Goal: Task Accomplishment & Management: Manage account settings

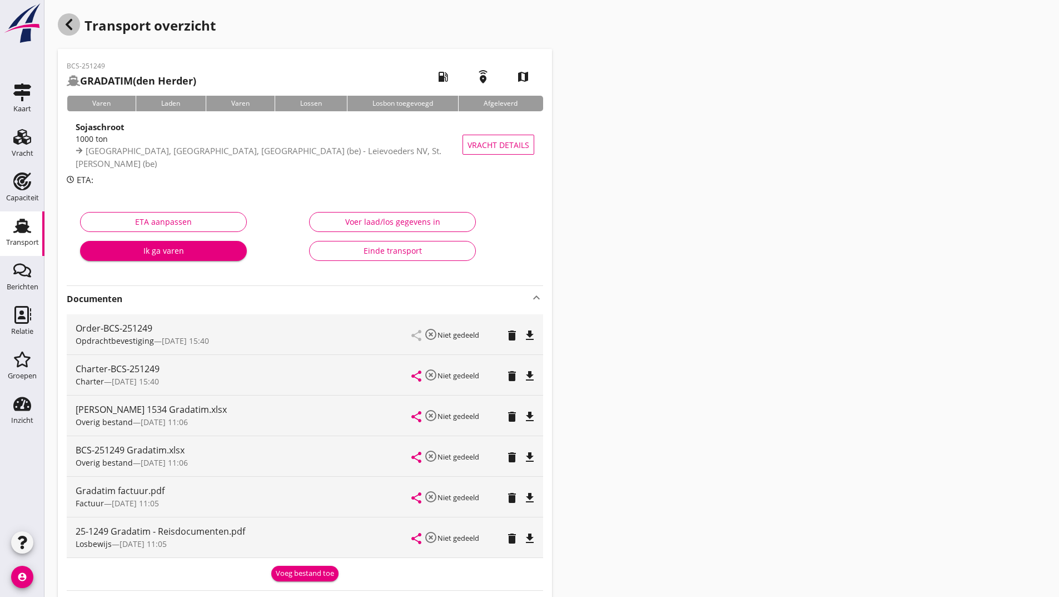
click at [72, 25] on icon "button" at bounding box center [68, 24] width 13 height 13
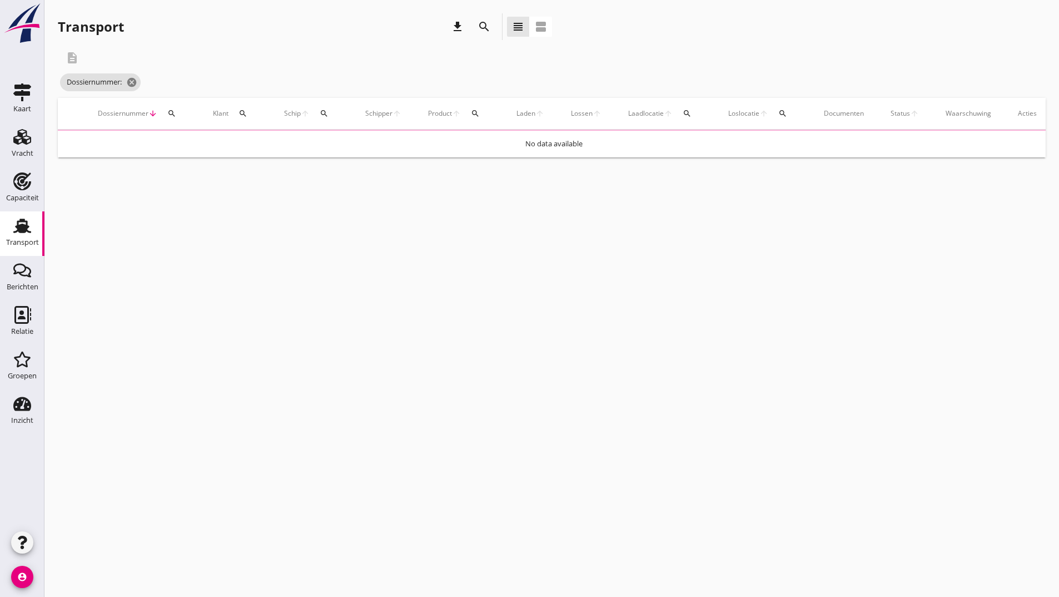
click at [484, 28] on icon "search" at bounding box center [484, 26] width 13 height 13
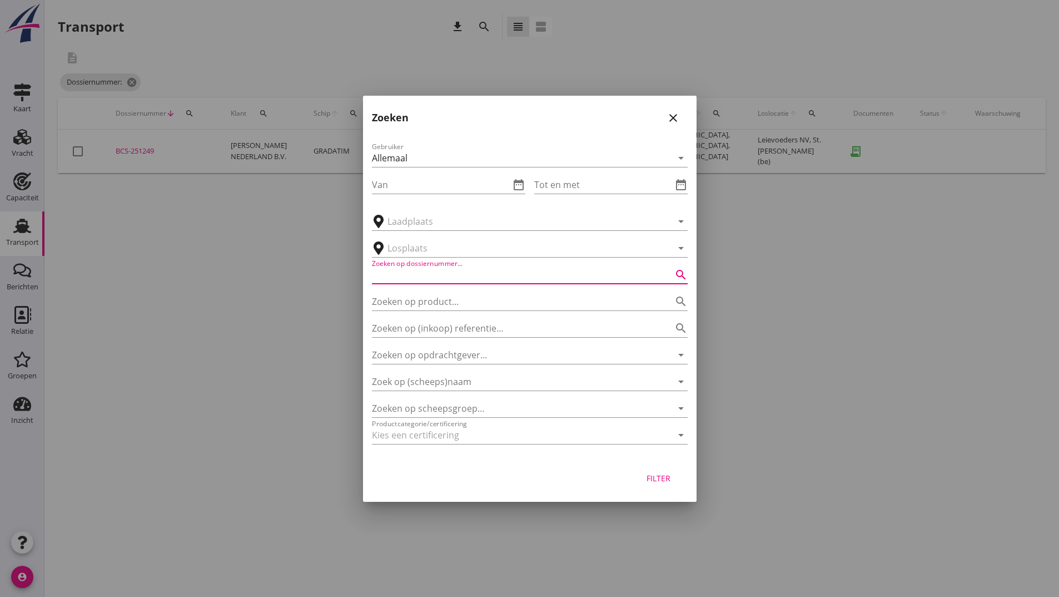
click at [462, 274] on input "Zoeken op dossiernummer..." at bounding box center [514, 275] width 285 height 18
type input "251256"
click at [666, 477] on div "Filter" at bounding box center [658, 478] width 31 height 12
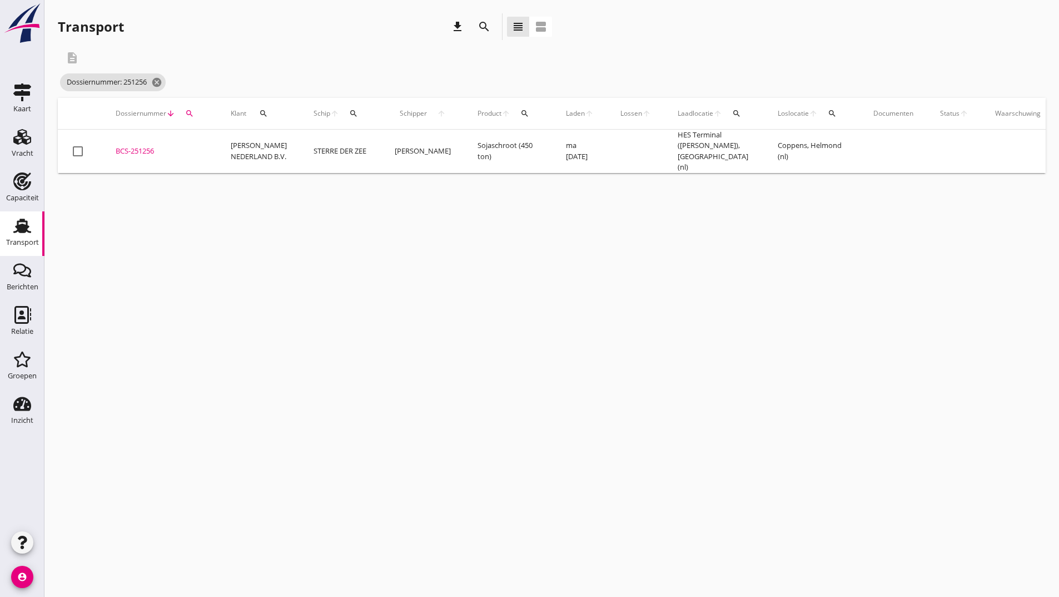
click at [146, 148] on div "BCS-251256" at bounding box center [160, 151] width 88 height 11
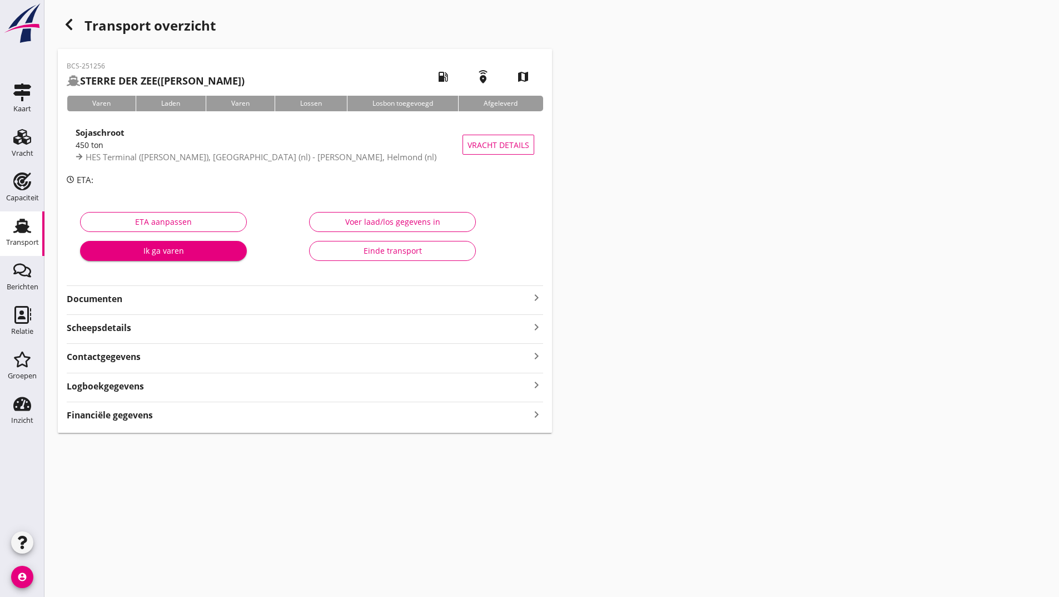
drag, startPoint x: 119, startPoint y: 301, endPoint x: 122, endPoint y: 306, distance: 6.2
click at [119, 302] on strong "Documenten" at bounding box center [298, 299] width 463 height 13
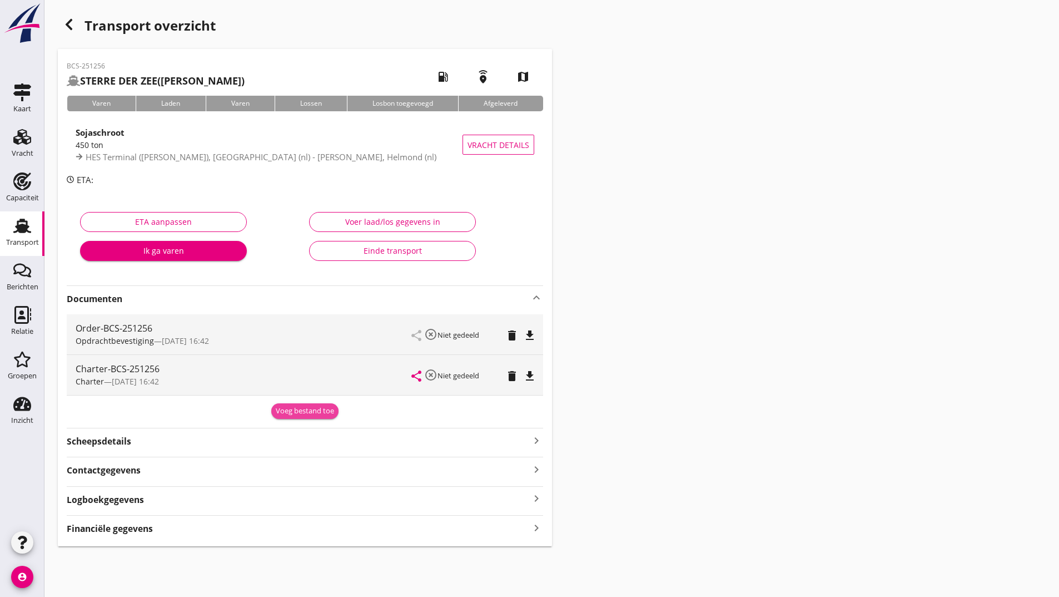
click at [283, 409] on div "Voeg bestand toe" at bounding box center [305, 410] width 58 height 11
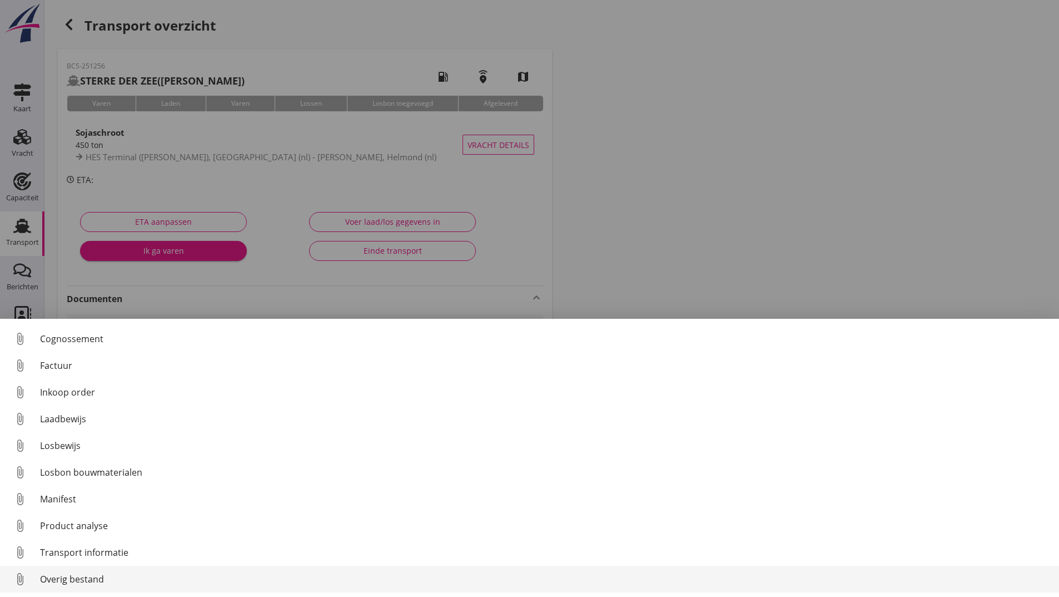
scroll to position [78, 0]
click at [85, 579] on div "Overig bestand" at bounding box center [545, 578] width 1011 height 13
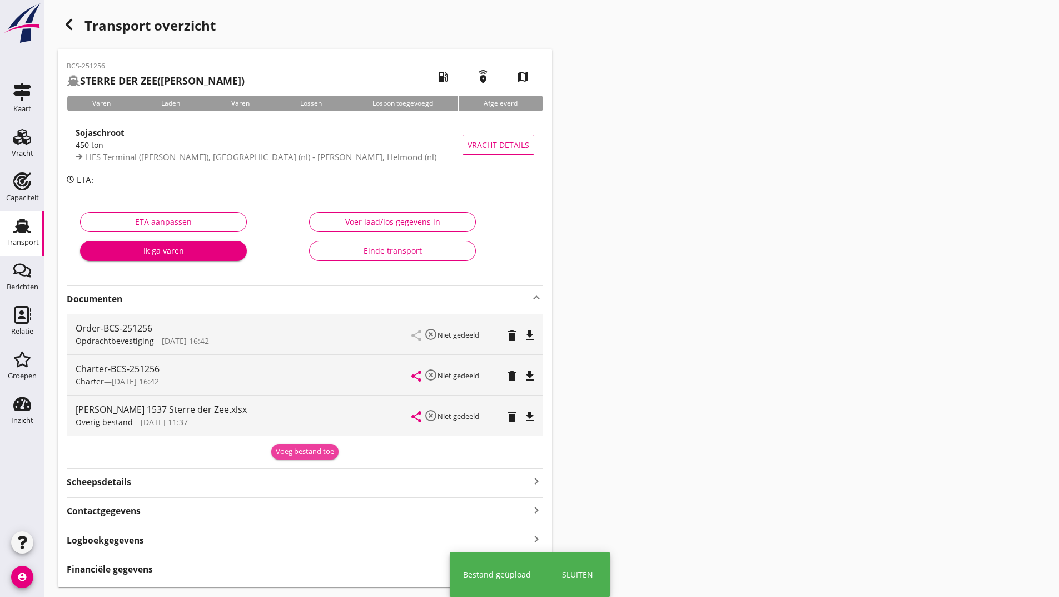
click at [290, 453] on div "Voeg bestand toe" at bounding box center [305, 451] width 58 height 11
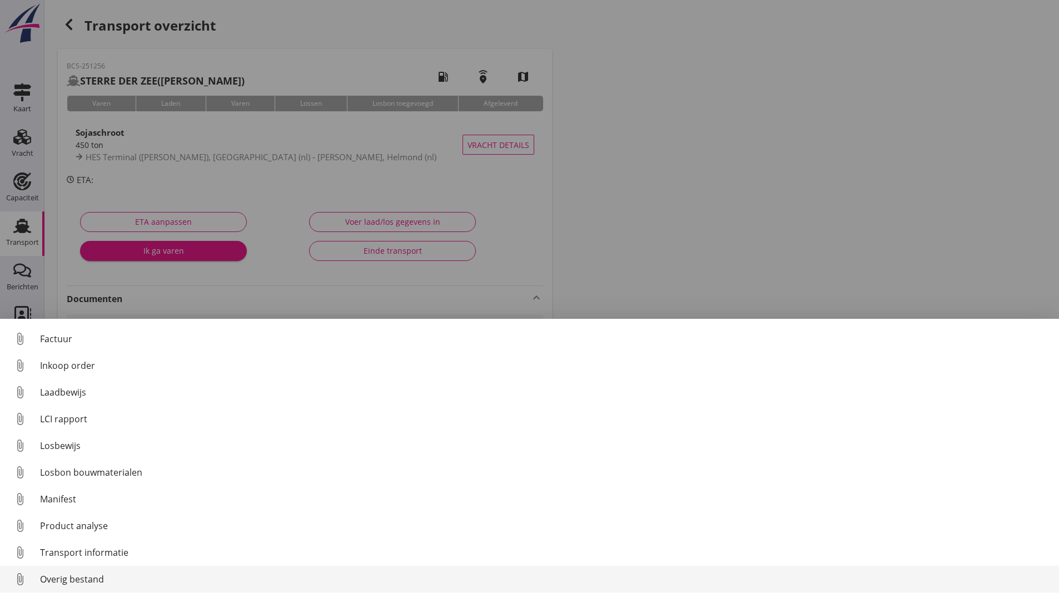
click at [86, 579] on div "Overig bestand" at bounding box center [545, 578] width 1011 height 13
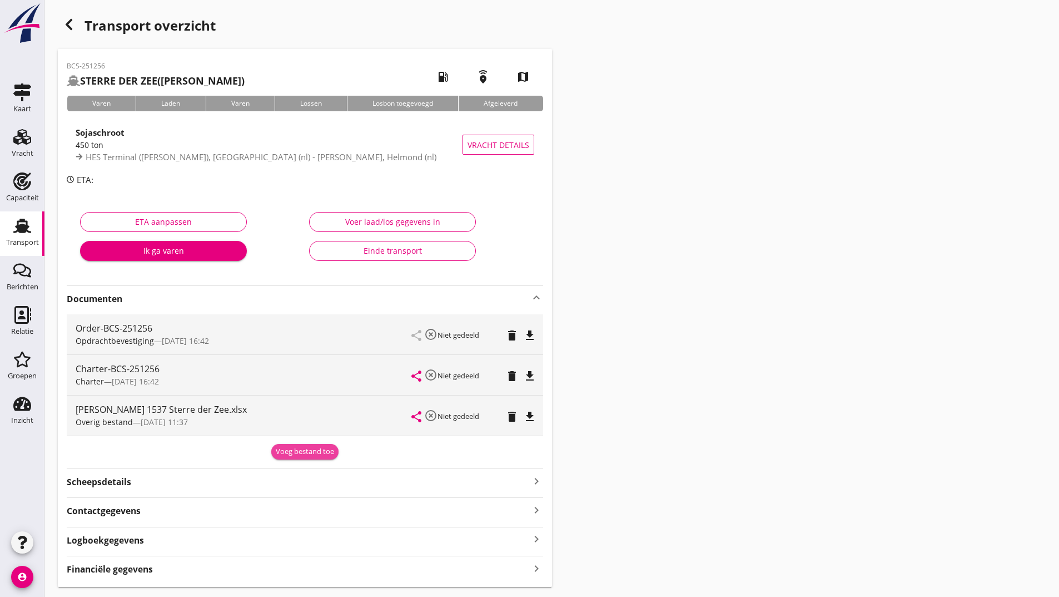
click at [303, 452] on div "Voeg bestand toe" at bounding box center [305, 451] width 58 height 11
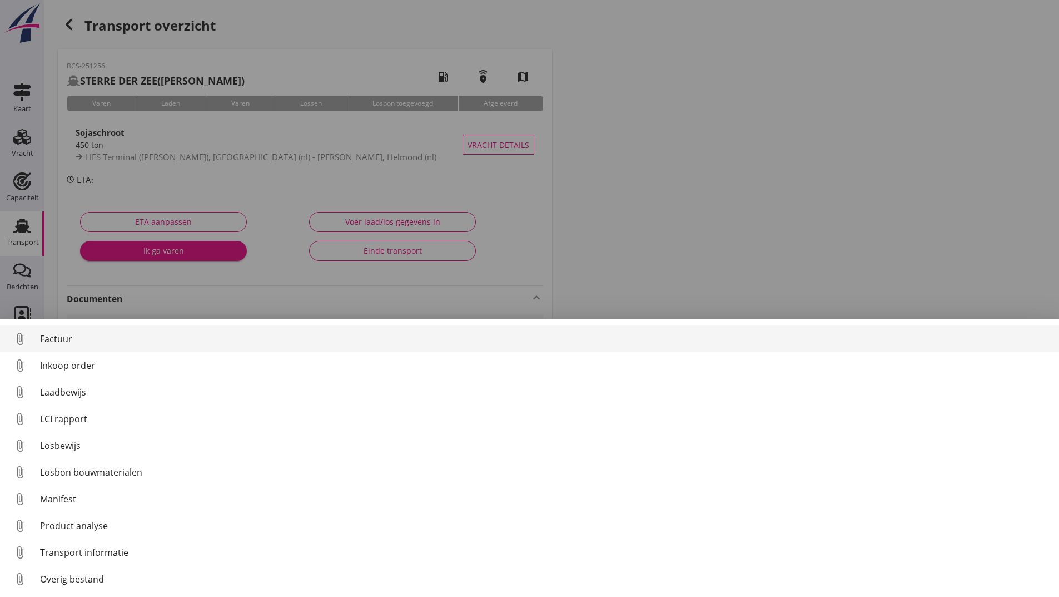
click at [60, 343] on div "Factuur" at bounding box center [545, 338] width 1011 height 13
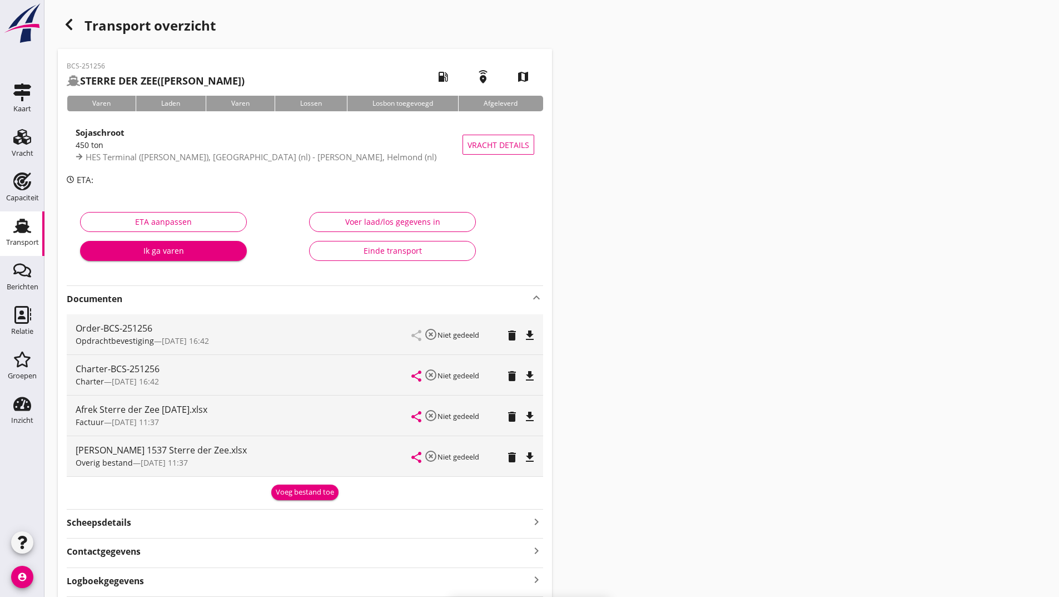
click at [295, 493] on div "Voeg bestand toe" at bounding box center [305, 492] width 58 height 11
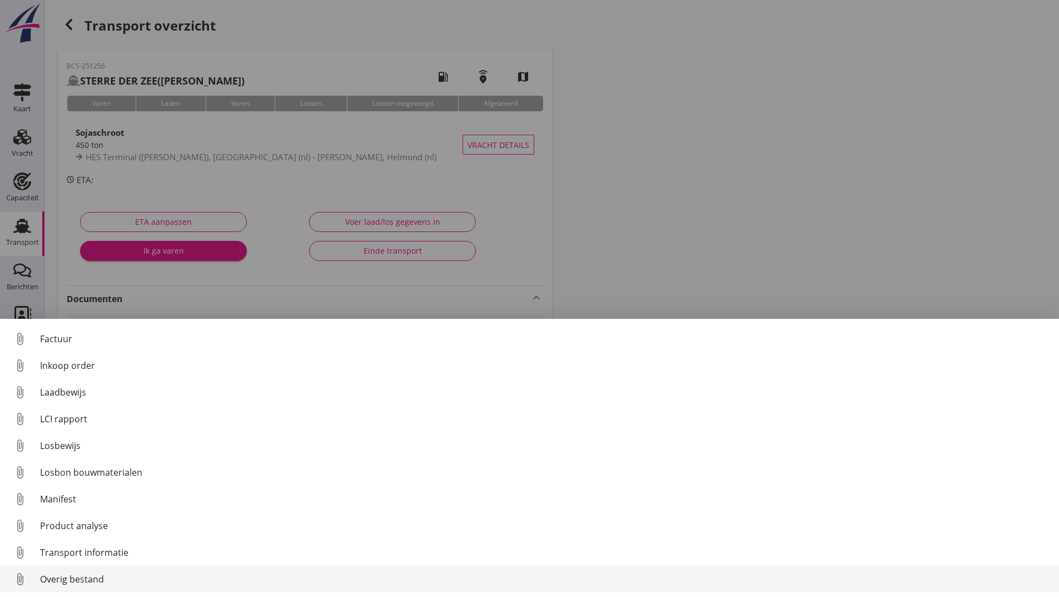
click at [87, 581] on div "Overig bestand" at bounding box center [545, 578] width 1011 height 13
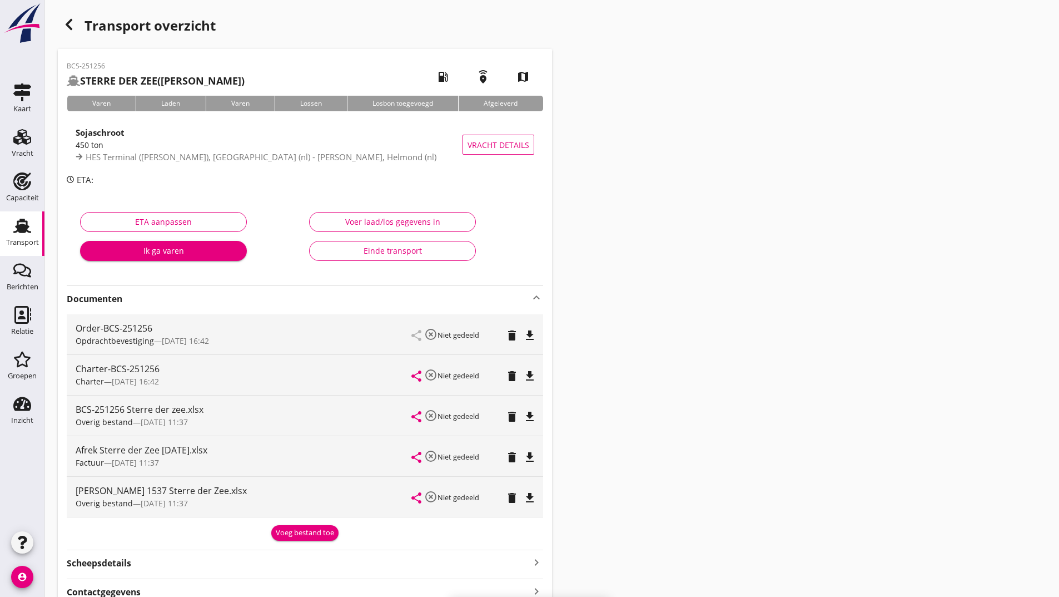
click at [295, 535] on div "Voeg bestand toe" at bounding box center [305, 532] width 58 height 11
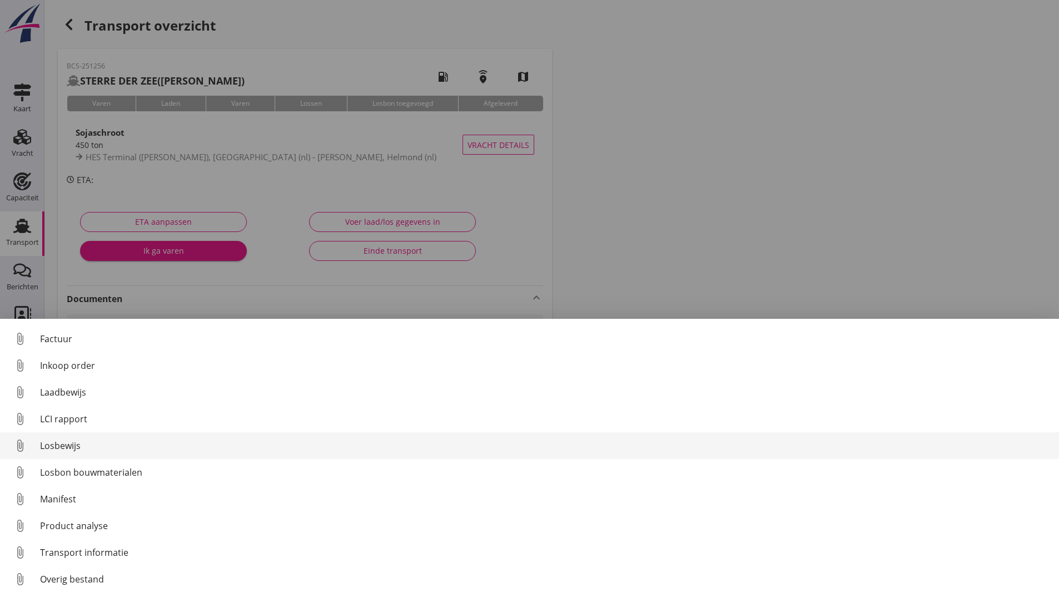
click at [76, 444] on div "Losbewijs" at bounding box center [545, 445] width 1011 height 13
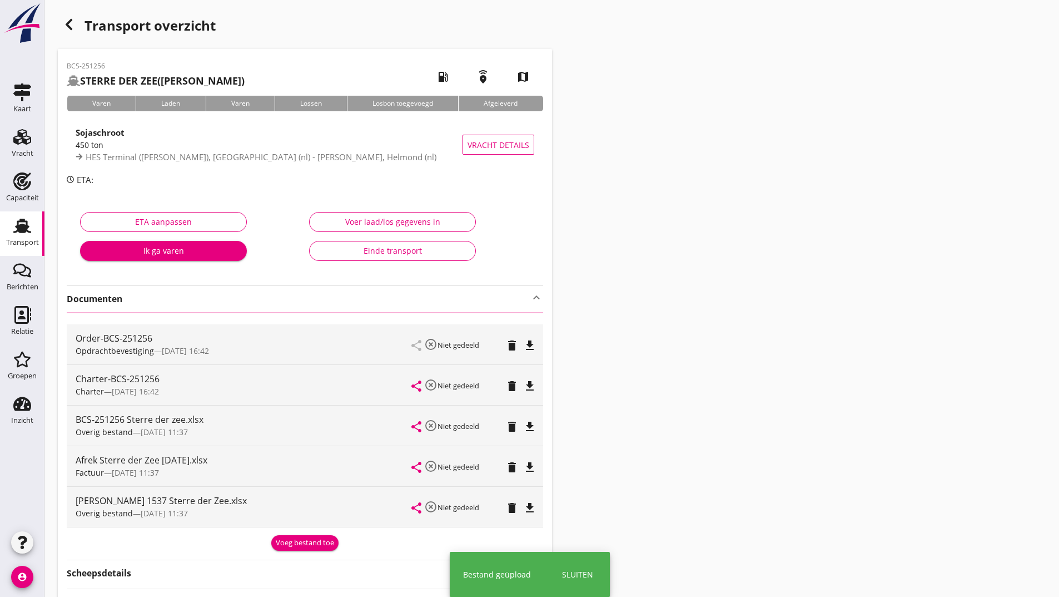
click at [68, 27] on use "button" at bounding box center [69, 24] width 7 height 11
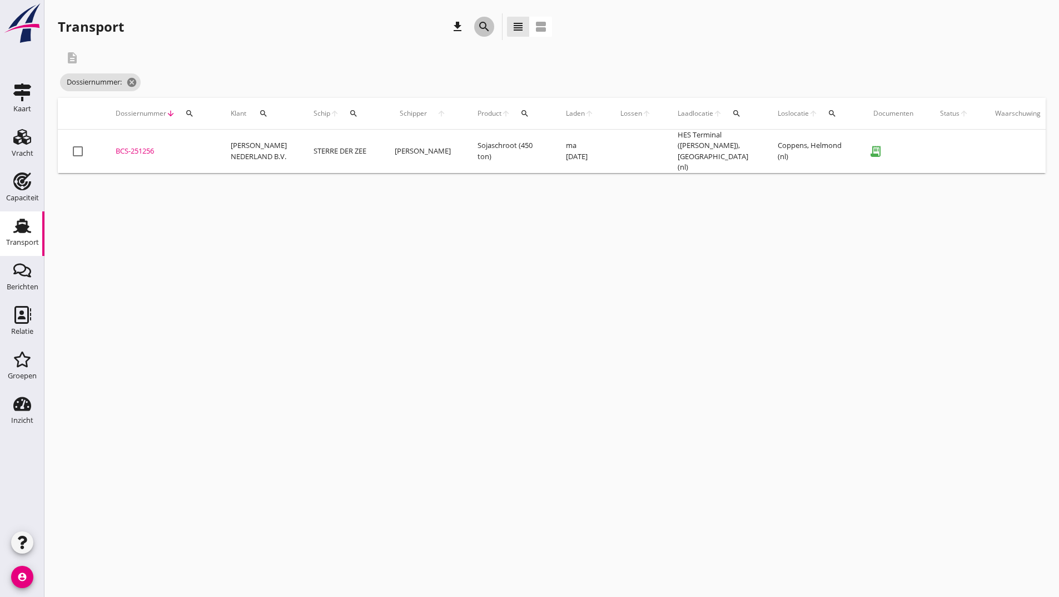
click at [486, 28] on icon "search" at bounding box center [484, 26] width 13 height 13
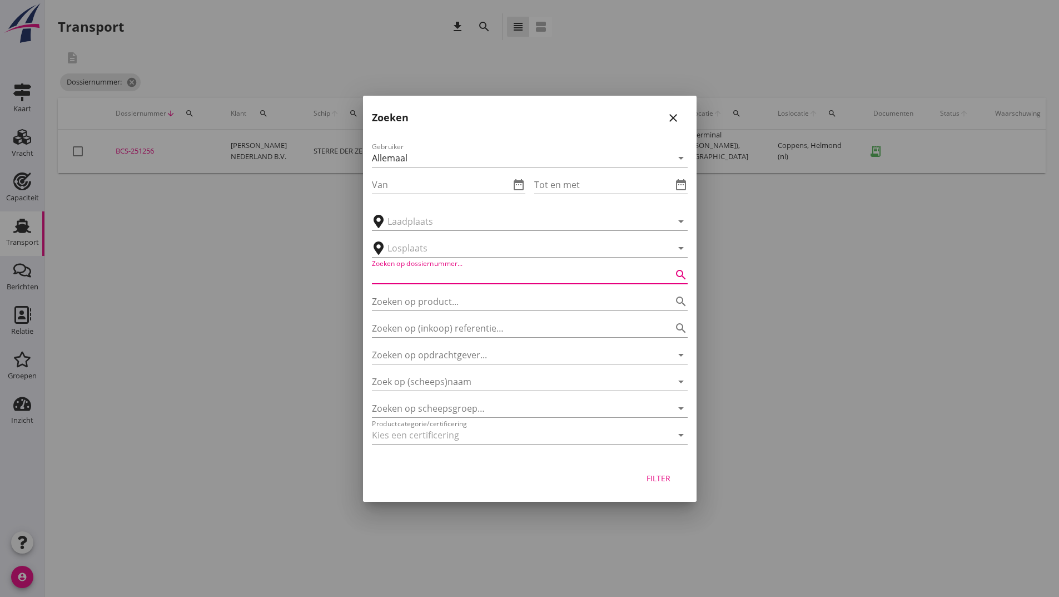
click at [458, 275] on input "Zoeken op dossiernummer..." at bounding box center [514, 275] width 285 height 18
type input "251258"
click at [660, 474] on div "Filter" at bounding box center [658, 478] width 31 height 12
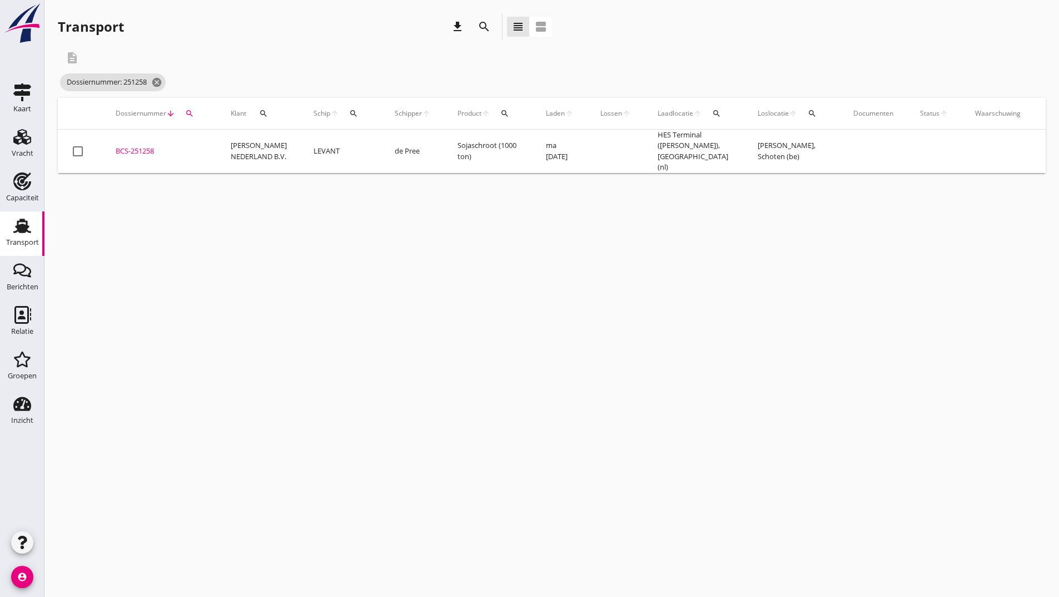
click at [141, 152] on div "BCS-251258" at bounding box center [160, 151] width 88 height 11
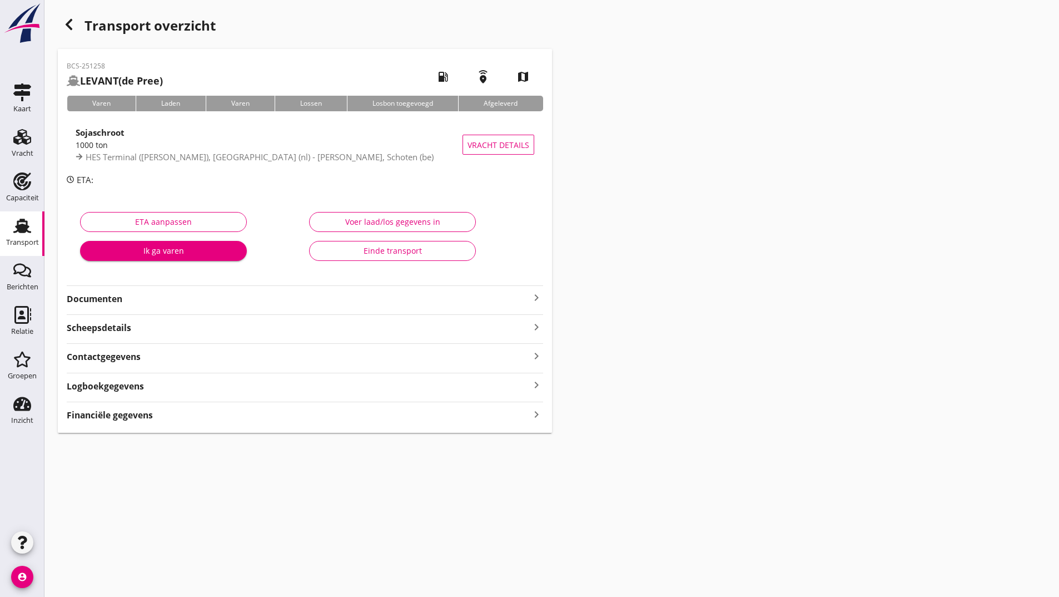
click at [118, 294] on strong "Documenten" at bounding box center [298, 299] width 463 height 13
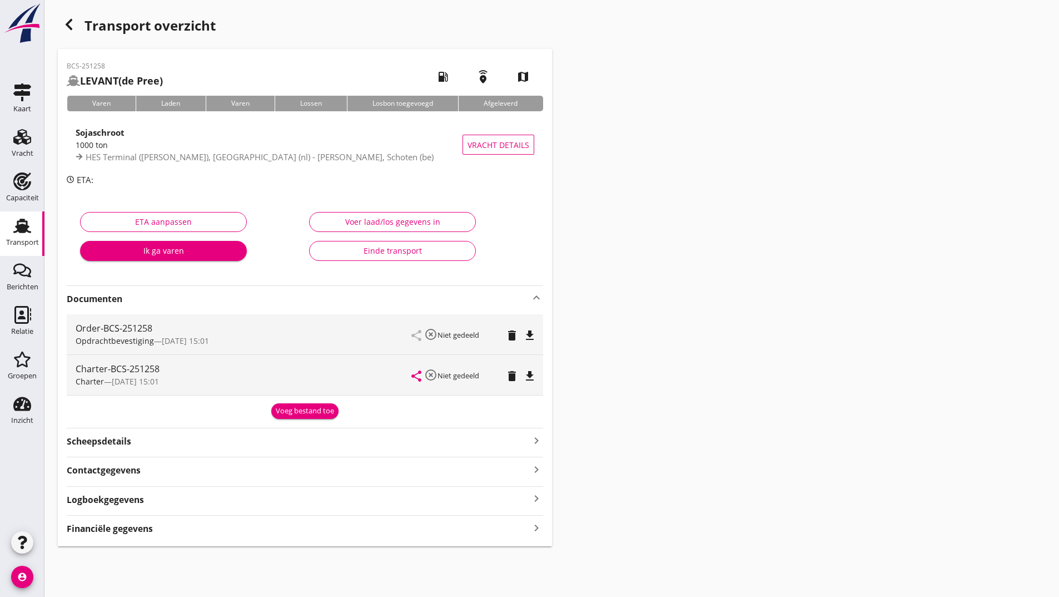
click at [294, 410] on div "Voeg bestand toe" at bounding box center [305, 410] width 58 height 11
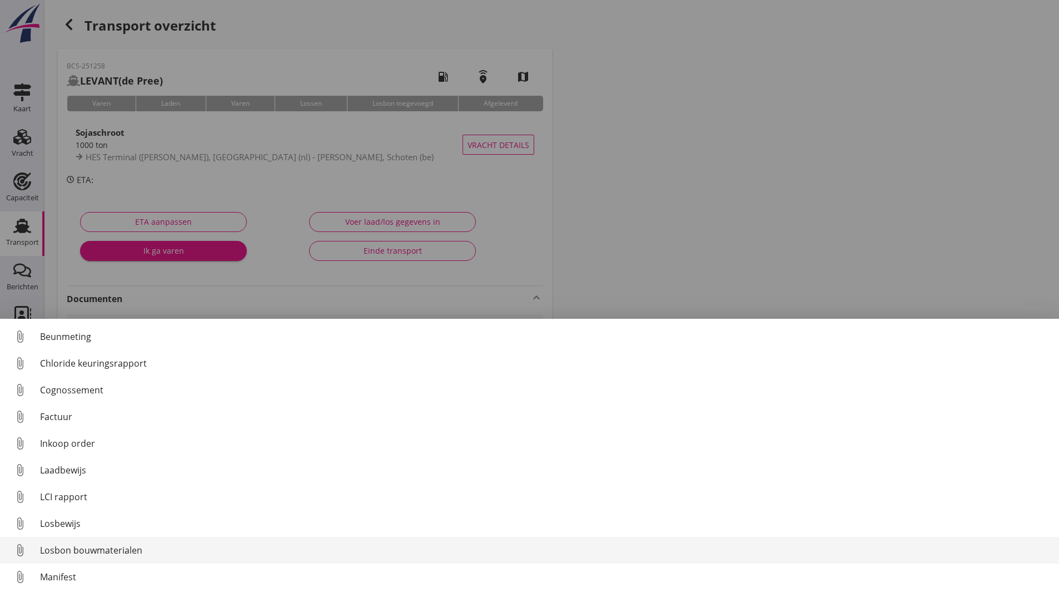
scroll to position [78, 0]
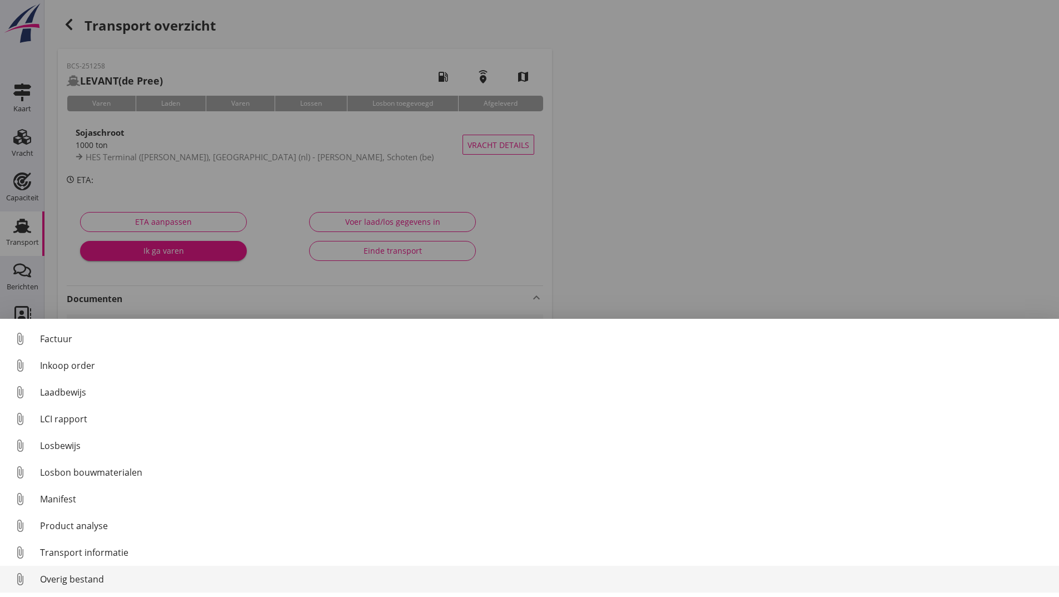
click at [102, 580] on div "Overig bestand" at bounding box center [545, 578] width 1011 height 13
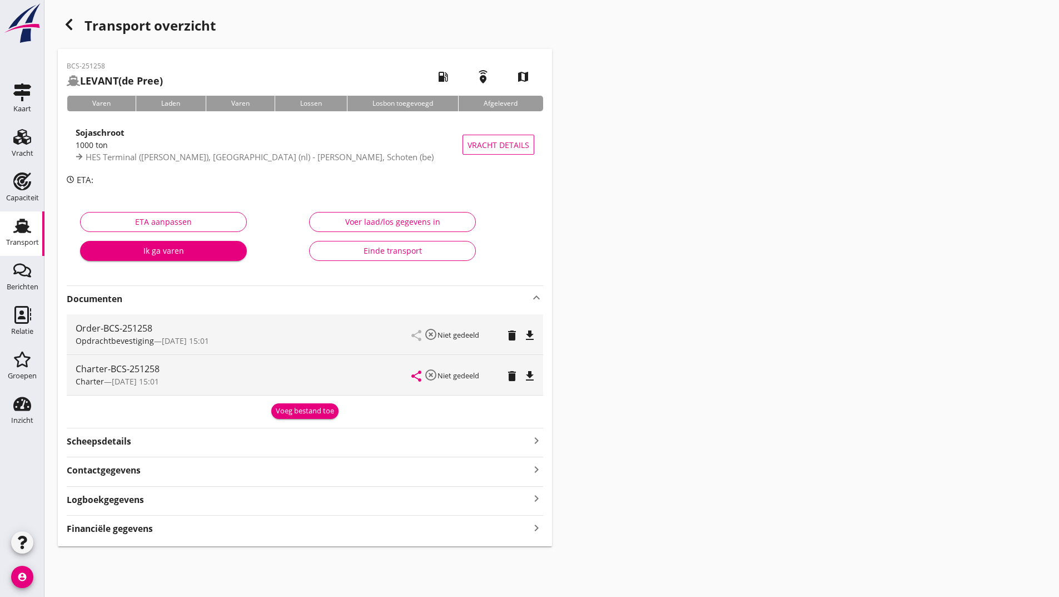
click at [293, 415] on div "Voeg bestand toe" at bounding box center [305, 410] width 58 height 11
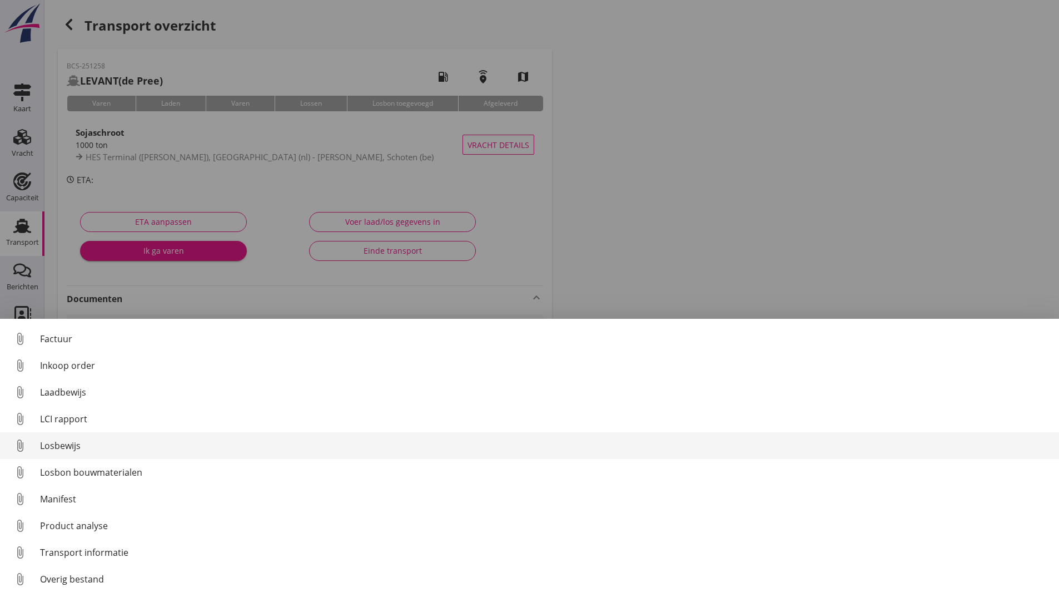
click at [71, 448] on div "Losbewijs" at bounding box center [545, 445] width 1011 height 13
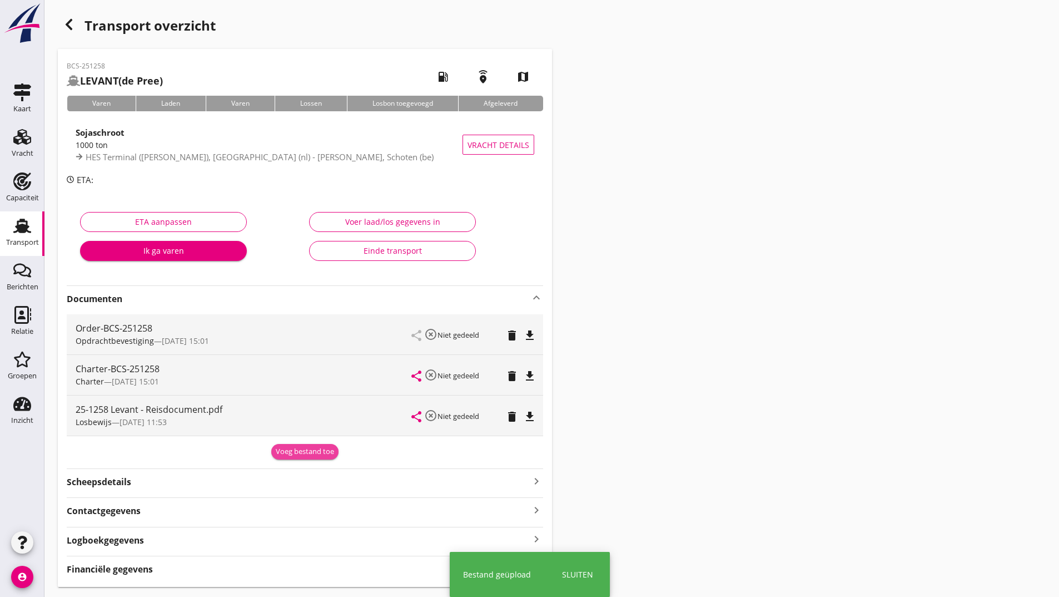
click at [288, 448] on div "Voeg bestand toe" at bounding box center [305, 451] width 58 height 11
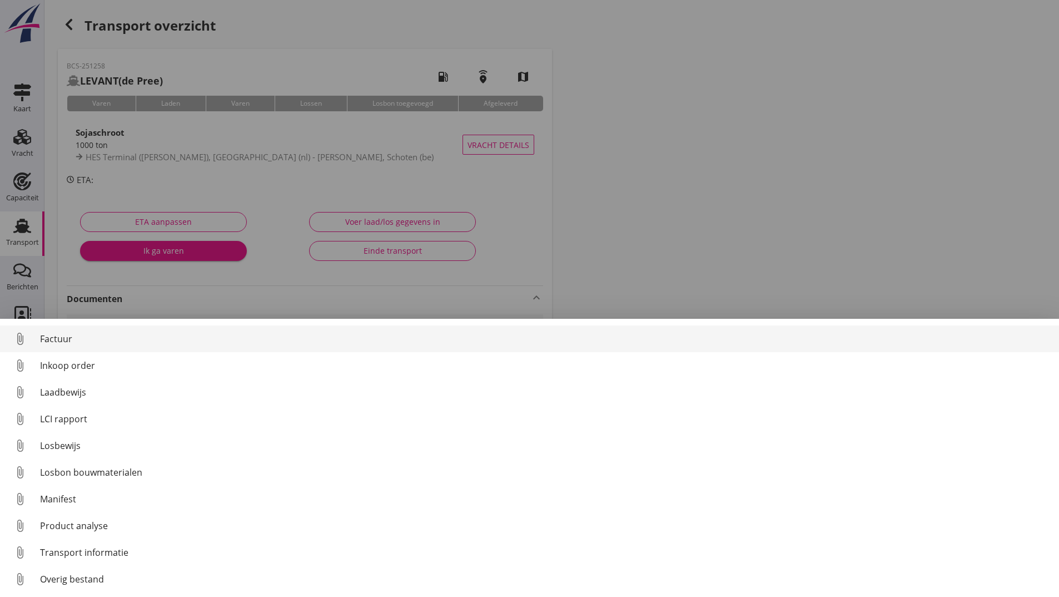
drag, startPoint x: 67, startPoint y: 340, endPoint x: 74, endPoint y: 343, distance: 7.5
click at [74, 343] on div "Factuur" at bounding box center [545, 338] width 1011 height 13
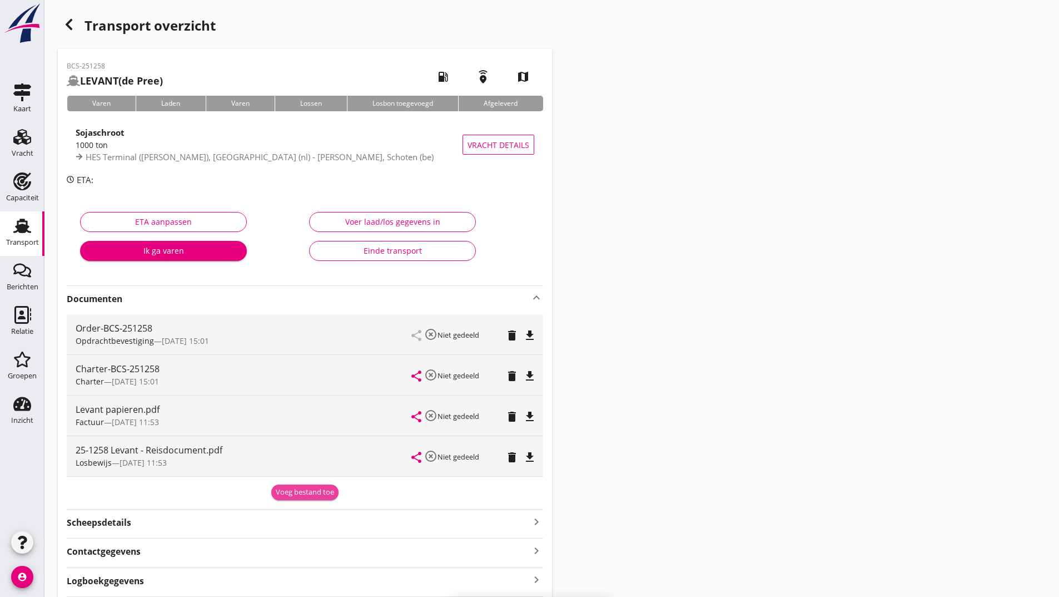
click at [288, 496] on div "Voeg bestand toe" at bounding box center [305, 492] width 58 height 11
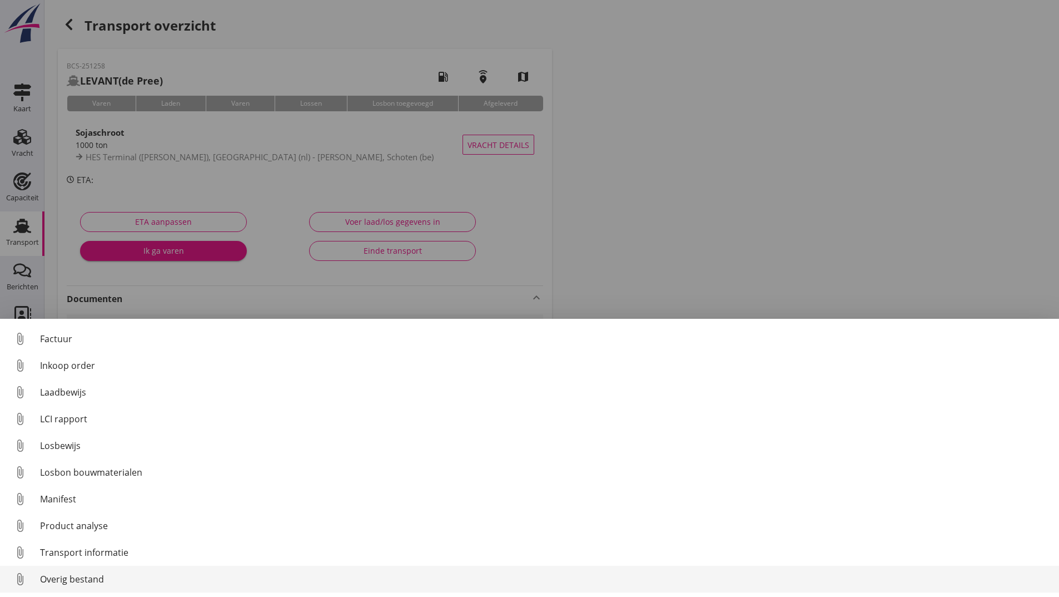
click at [97, 580] on div "Overig bestand" at bounding box center [545, 578] width 1011 height 13
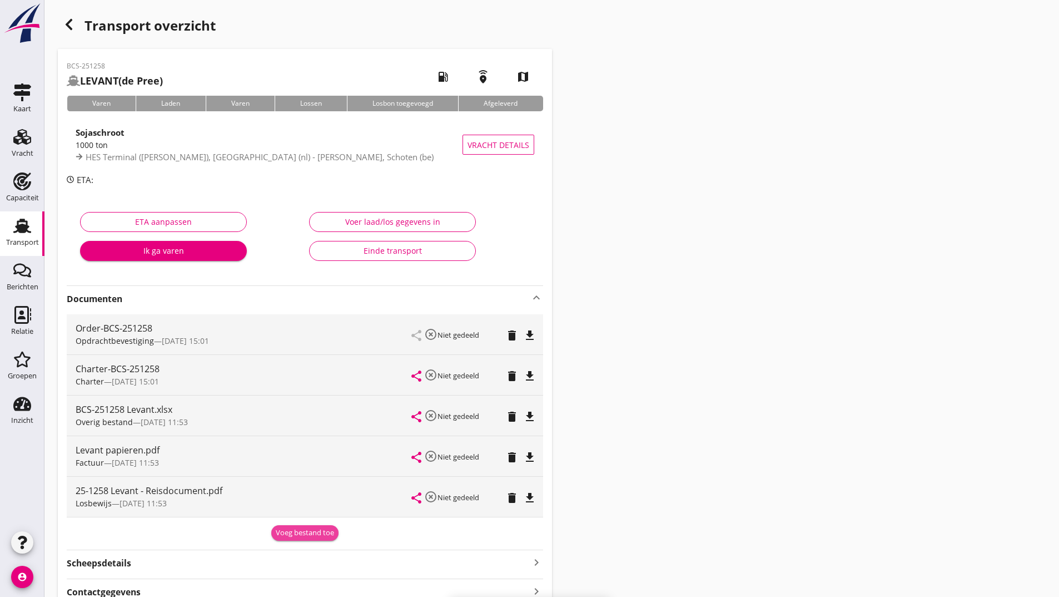
click at [283, 536] on div "Voeg bestand toe" at bounding box center [305, 532] width 58 height 11
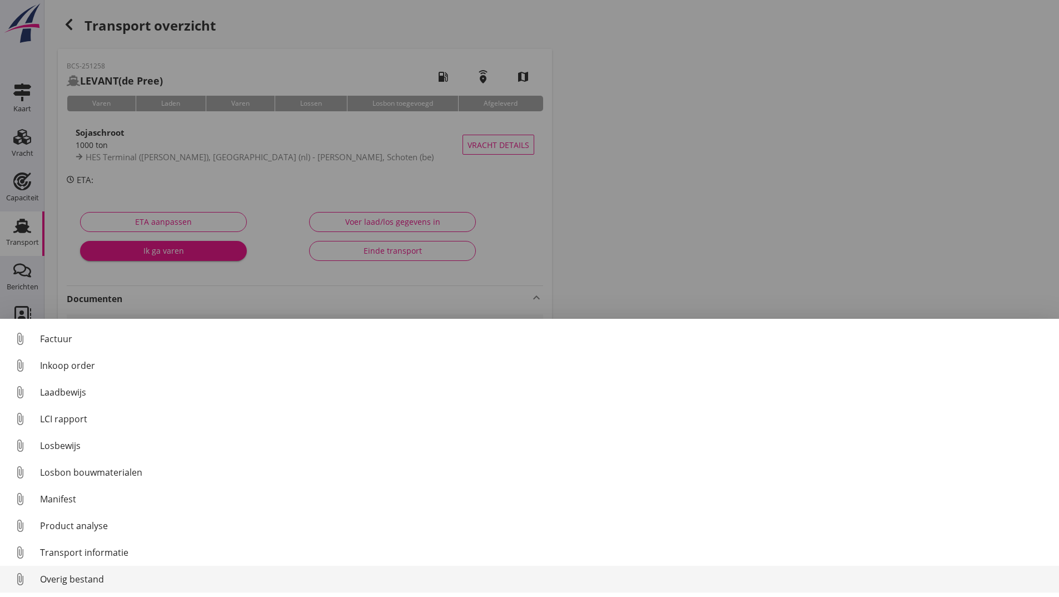
click at [94, 583] on div "Overig bestand" at bounding box center [545, 578] width 1011 height 13
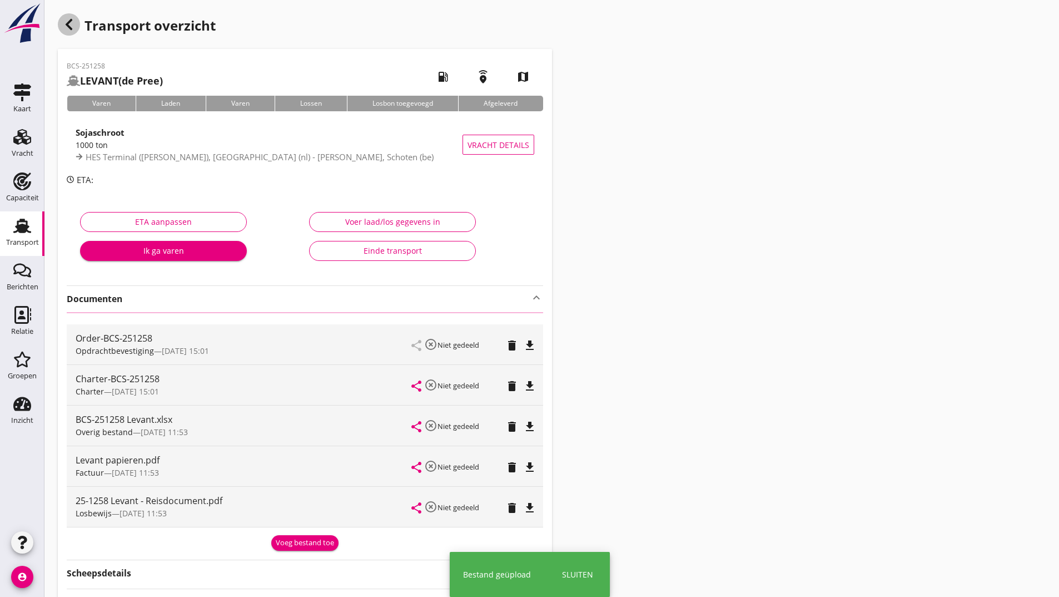
click at [67, 20] on icon "button" at bounding box center [68, 24] width 13 height 13
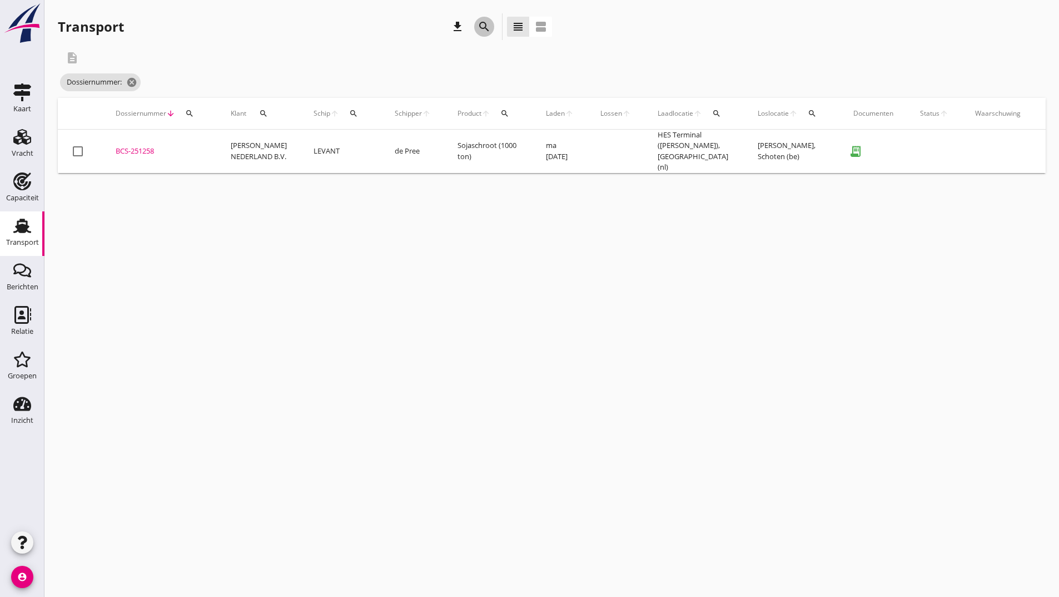
click at [482, 26] on icon "search" at bounding box center [484, 26] width 13 height 13
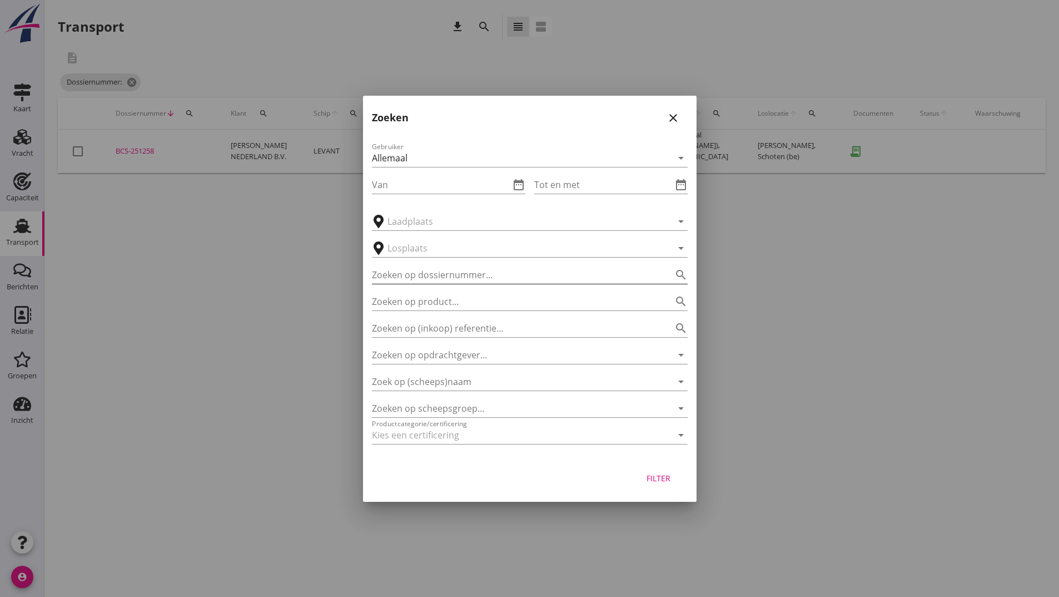
click at [400, 266] on input "Zoeken op dossiernummer..." at bounding box center [514, 275] width 285 height 18
type input "251264"
click at [665, 480] on div "Filter" at bounding box center [658, 478] width 31 height 12
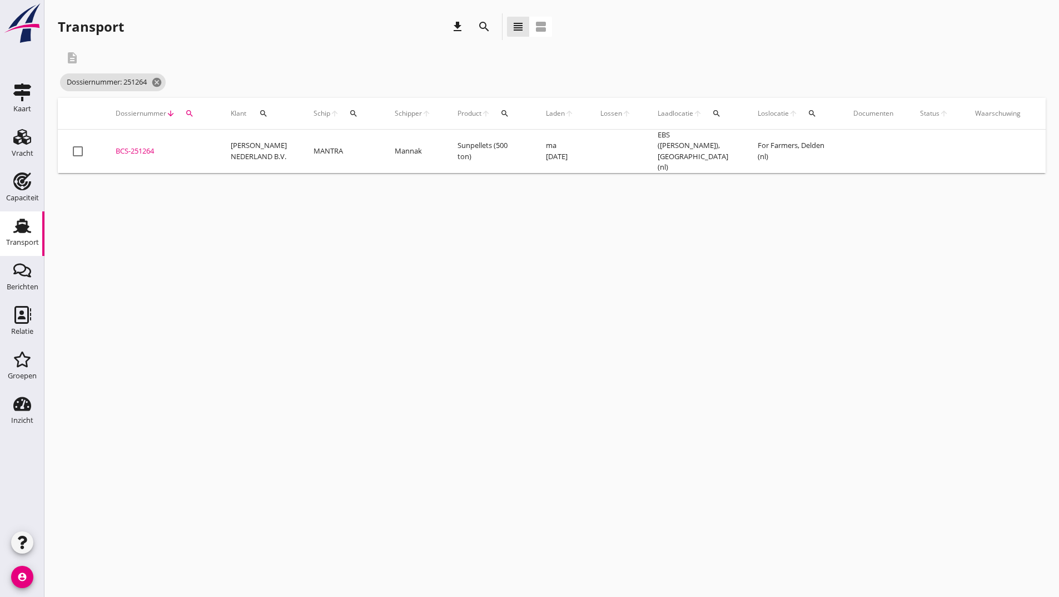
click at [126, 149] on div "BCS-251264" at bounding box center [160, 151] width 88 height 11
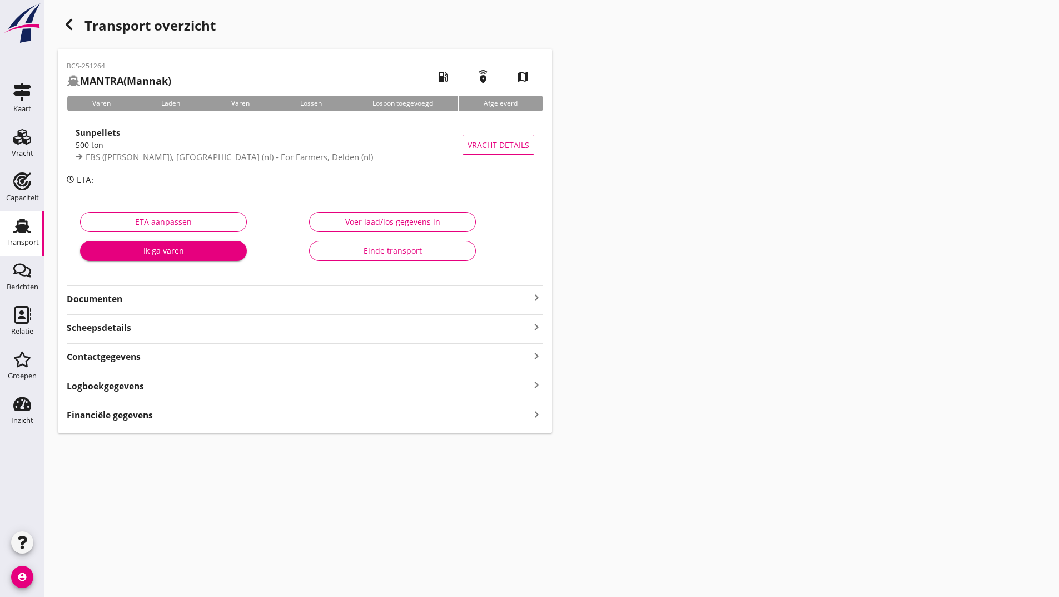
click at [116, 289] on div "Documenten keyboard_arrow_right" at bounding box center [305, 295] width 477 height 20
click at [114, 296] on strong "Documenten" at bounding box center [298, 299] width 463 height 13
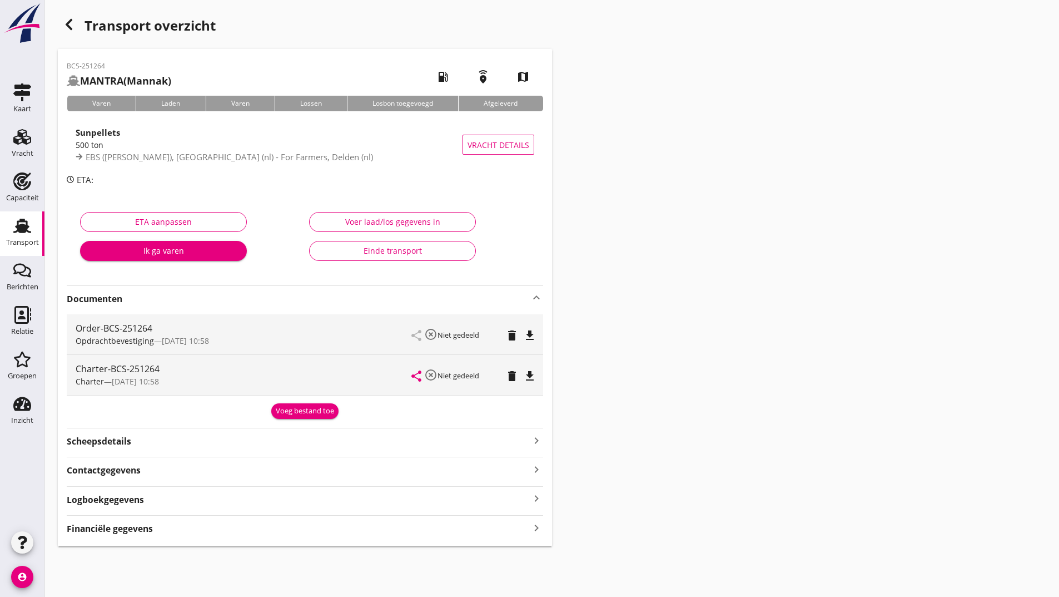
click at [286, 412] on div "Voeg bestand toe" at bounding box center [305, 410] width 58 height 11
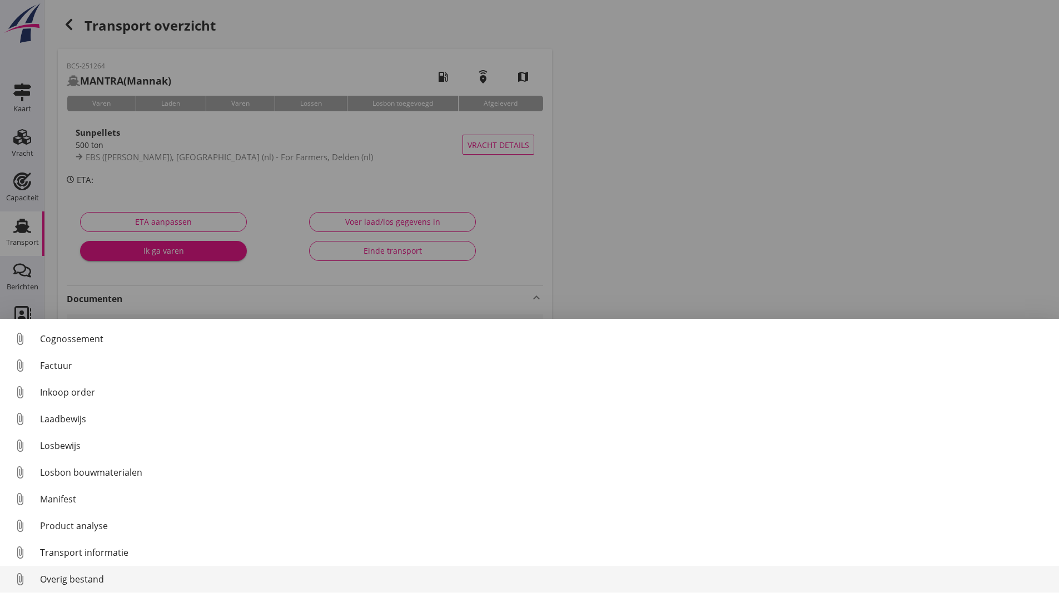
click at [97, 577] on div "Overig bestand" at bounding box center [545, 578] width 1011 height 13
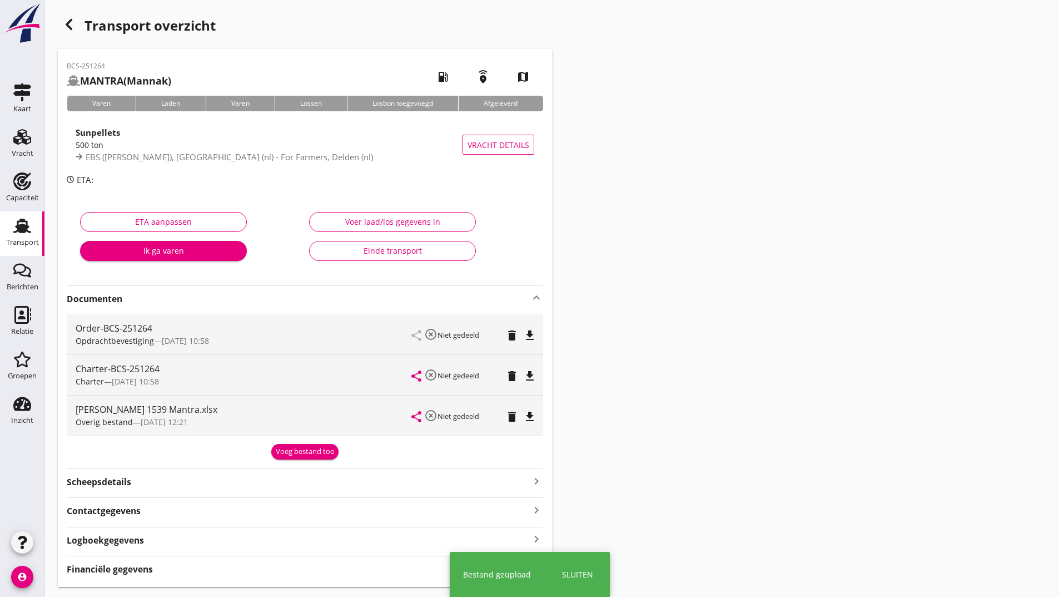
click at [285, 452] on div "Voeg bestand toe" at bounding box center [305, 451] width 58 height 11
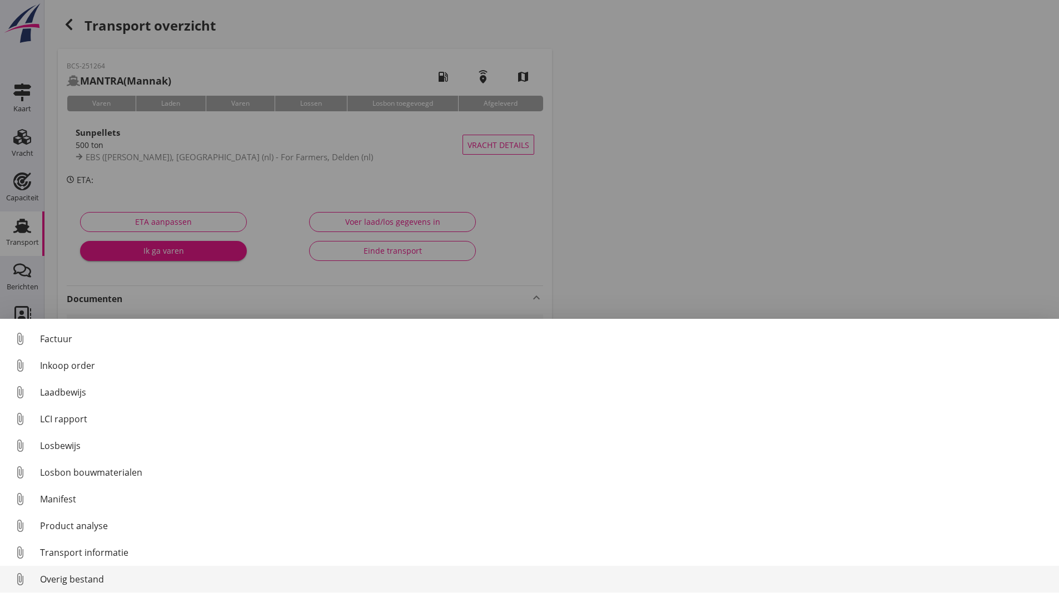
click at [65, 582] on div "Overig bestand" at bounding box center [545, 578] width 1011 height 13
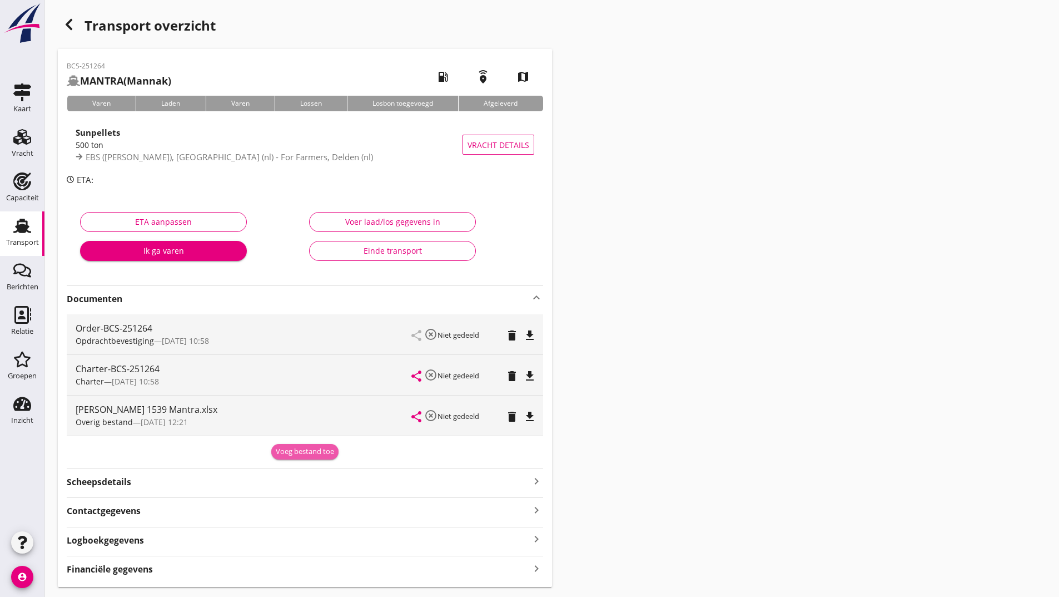
drag, startPoint x: 300, startPoint y: 452, endPoint x: 189, endPoint y: 478, distance: 114.9
click at [300, 453] on div "Voeg bestand toe" at bounding box center [305, 451] width 58 height 11
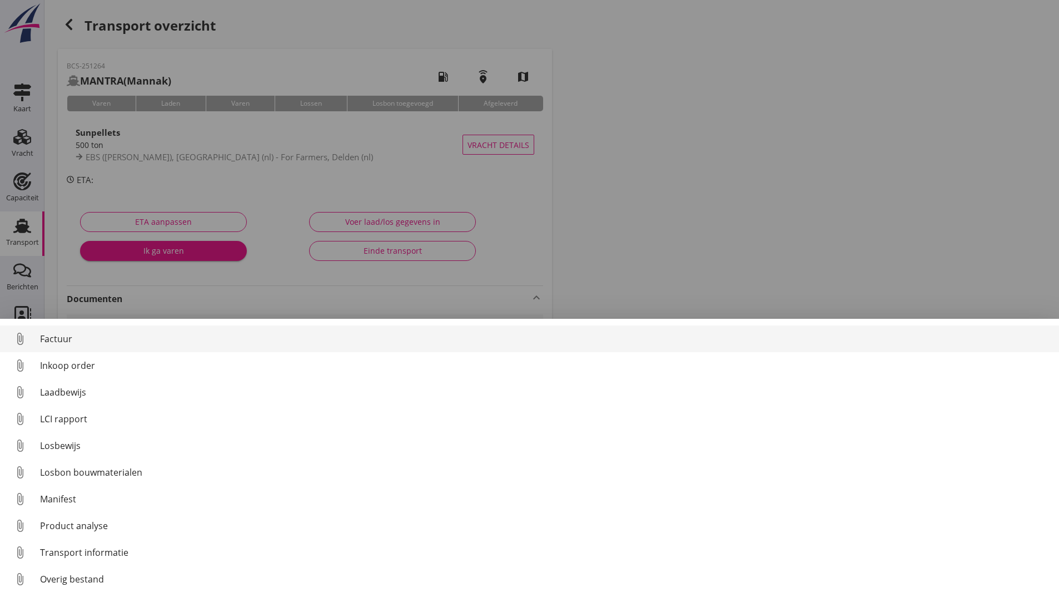
click at [62, 340] on div "Factuur" at bounding box center [545, 338] width 1011 height 13
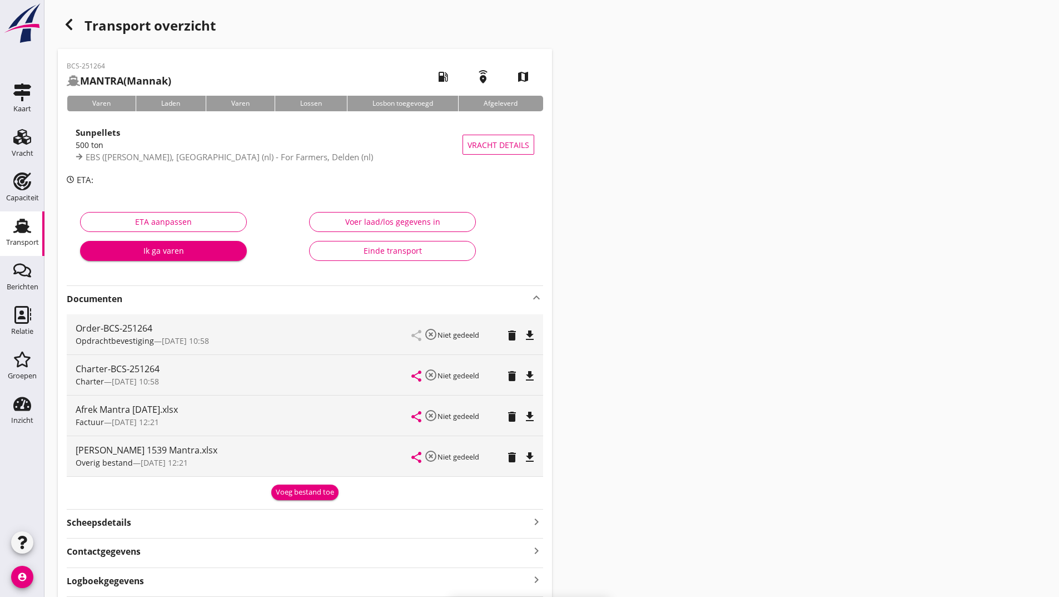
click at [300, 495] on div "Voeg bestand toe" at bounding box center [305, 492] width 58 height 11
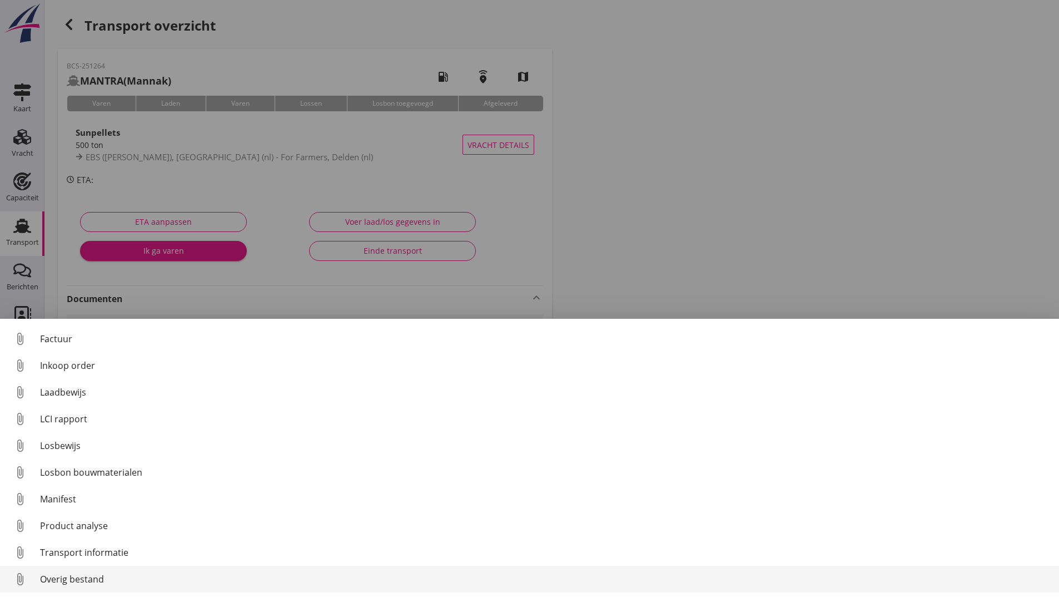
click at [88, 578] on div "Overig bestand" at bounding box center [545, 578] width 1011 height 13
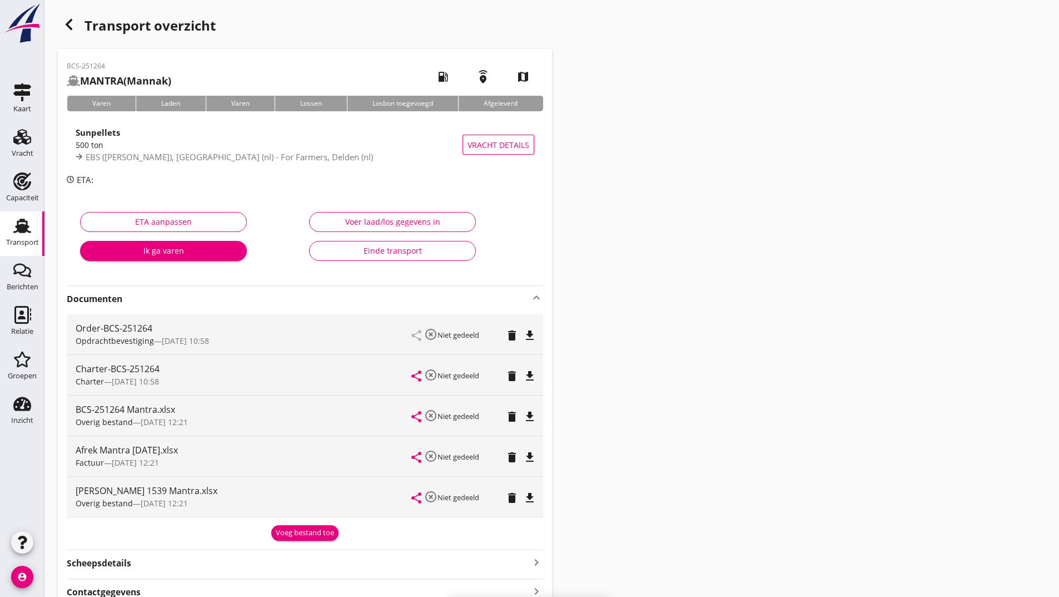
click at [299, 531] on div "Voeg bestand toe" at bounding box center [305, 532] width 58 height 11
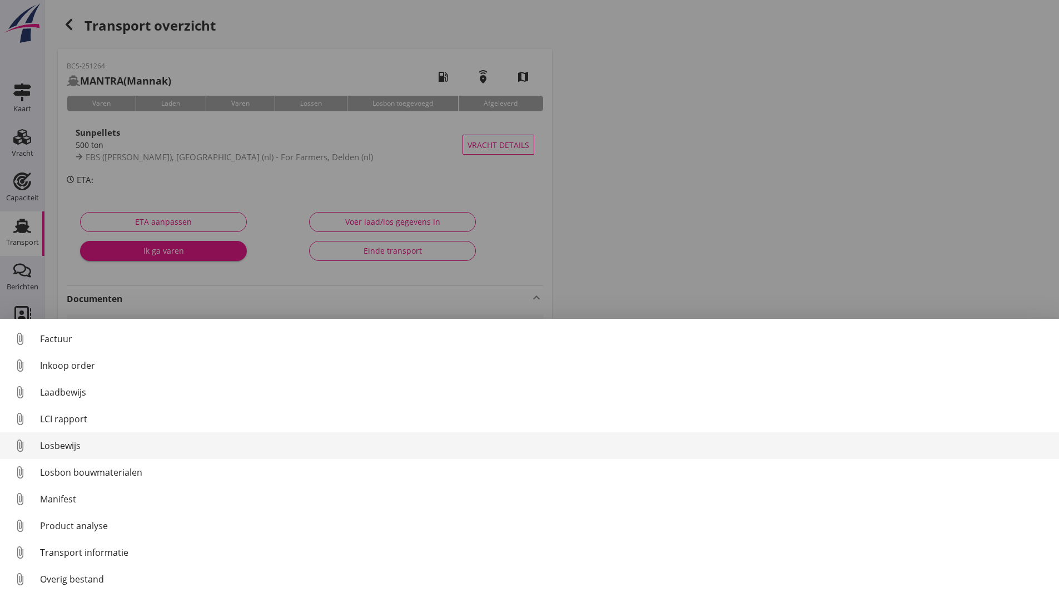
click at [73, 445] on div "Losbewijs" at bounding box center [545, 445] width 1011 height 13
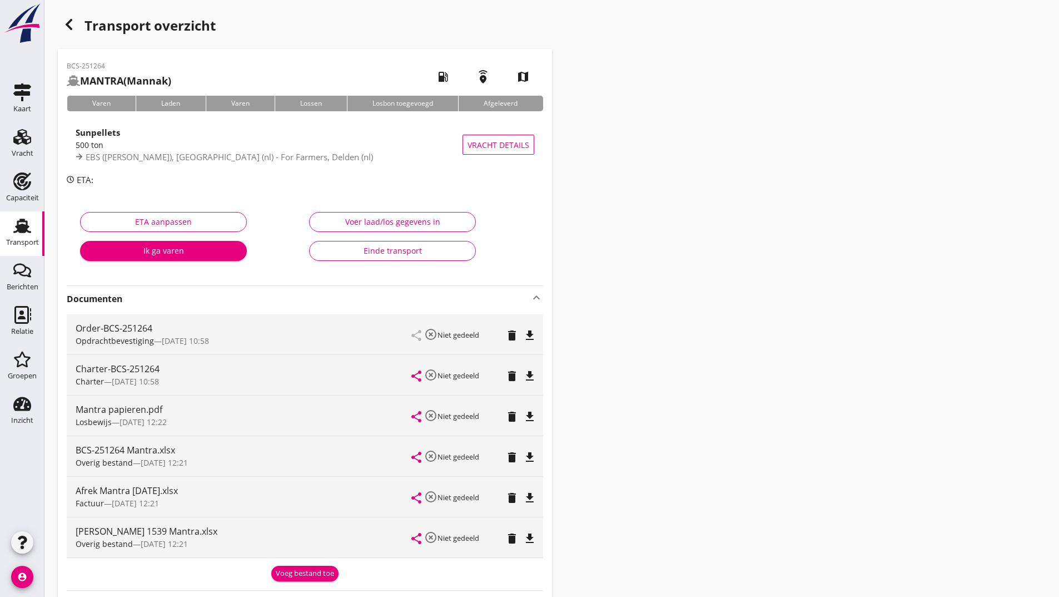
click at [63, 24] on icon "button" at bounding box center [68, 24] width 13 height 13
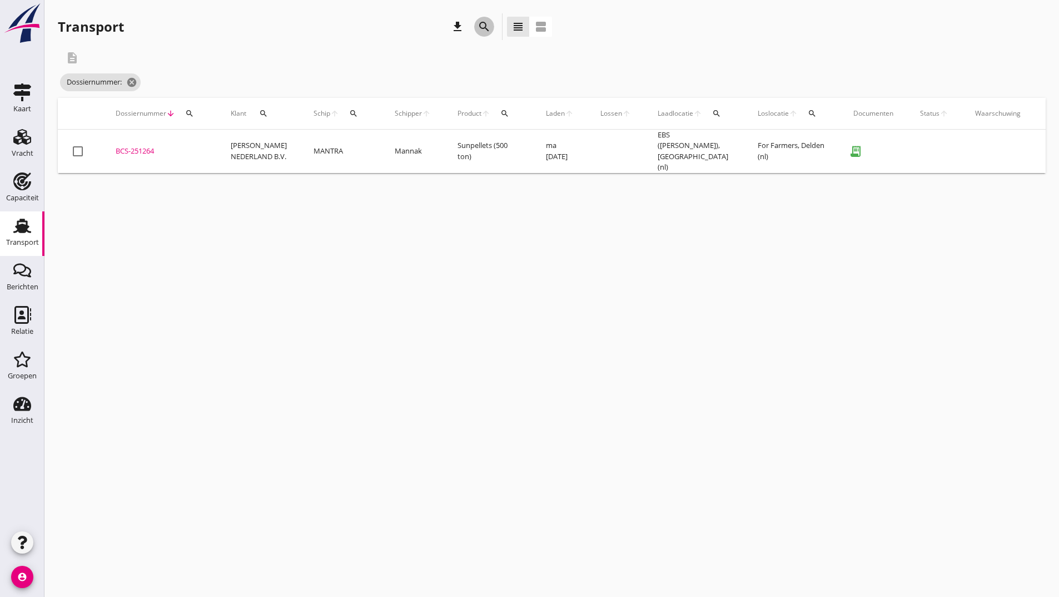
click at [484, 27] on icon "search" at bounding box center [484, 26] width 13 height 13
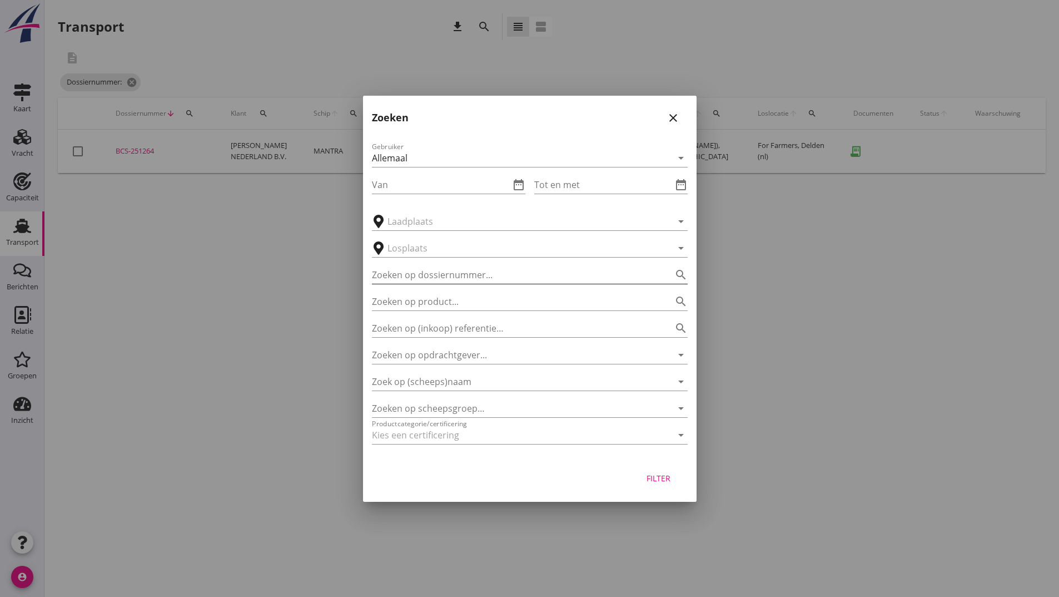
click at [462, 283] on div "Zoeken op dossiernummer... search" at bounding box center [530, 275] width 316 height 18
type input "251254"
click at [648, 474] on div "Filter" at bounding box center [658, 478] width 31 height 12
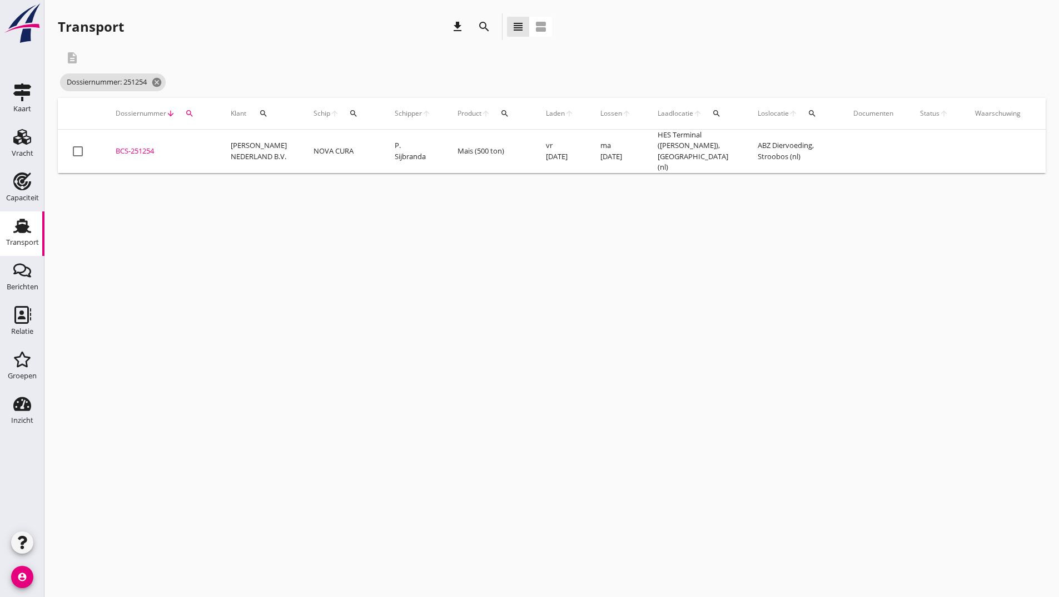
click at [150, 146] on div "BCS-251254" at bounding box center [160, 151] width 88 height 11
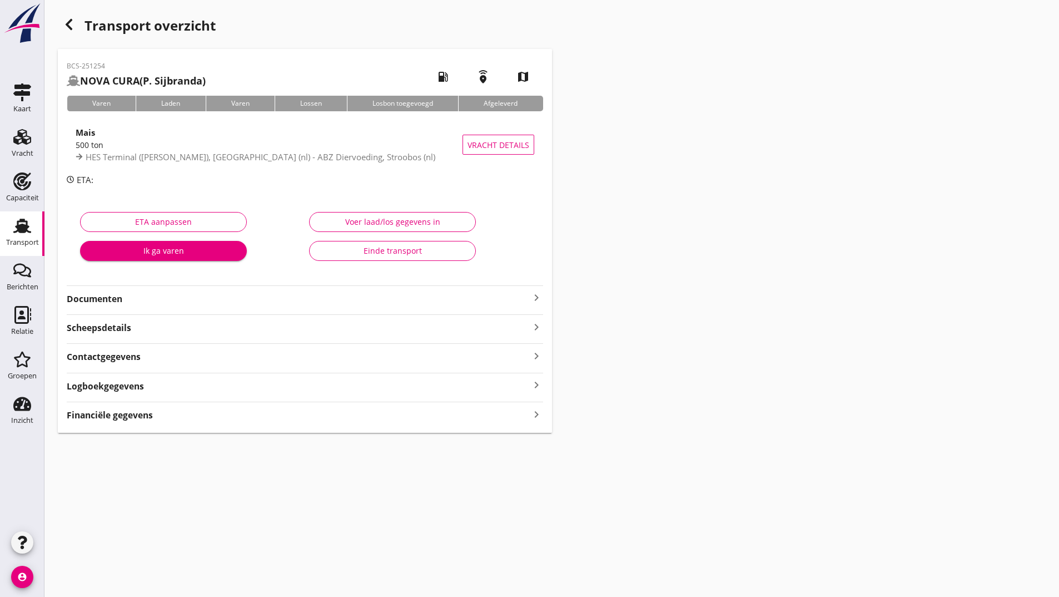
drag, startPoint x: 111, startPoint y: 294, endPoint x: 125, endPoint y: 307, distance: 18.5
click at [111, 295] on strong "Documenten" at bounding box center [298, 299] width 463 height 13
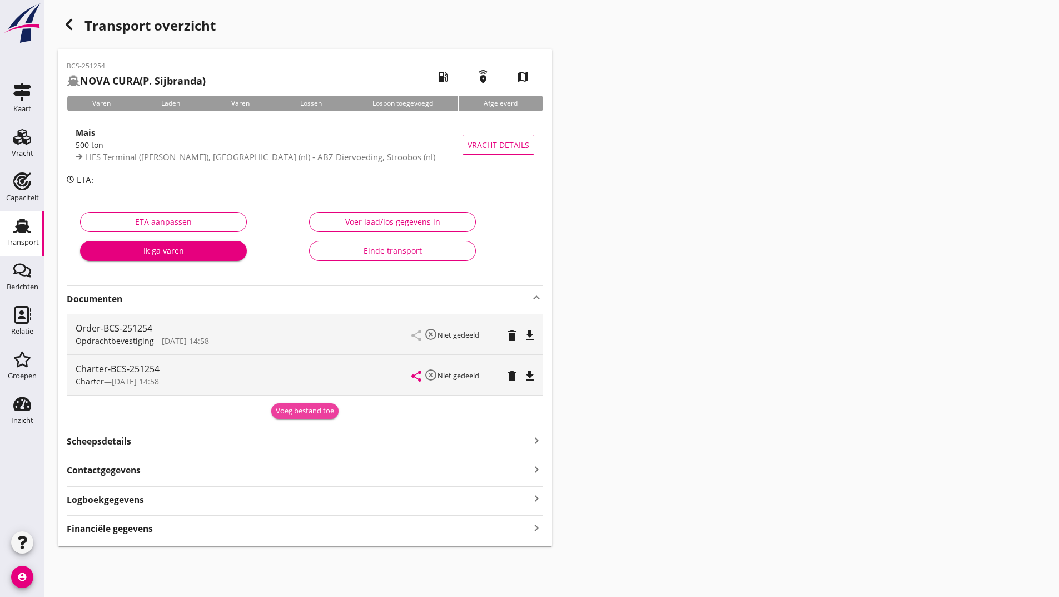
click at [298, 409] on div "Voeg bestand toe" at bounding box center [305, 410] width 58 height 11
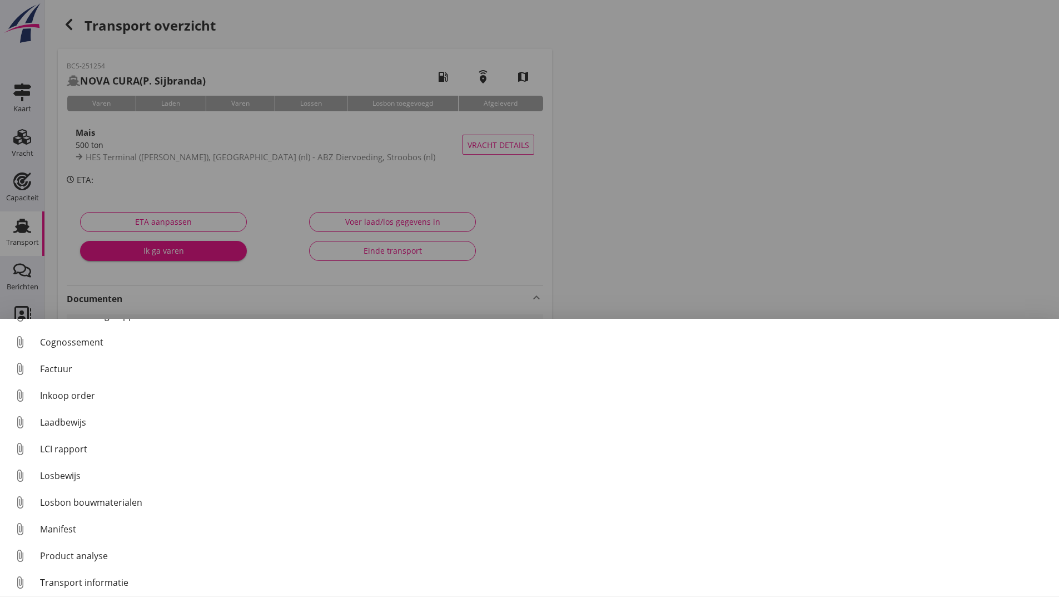
scroll to position [78, 0]
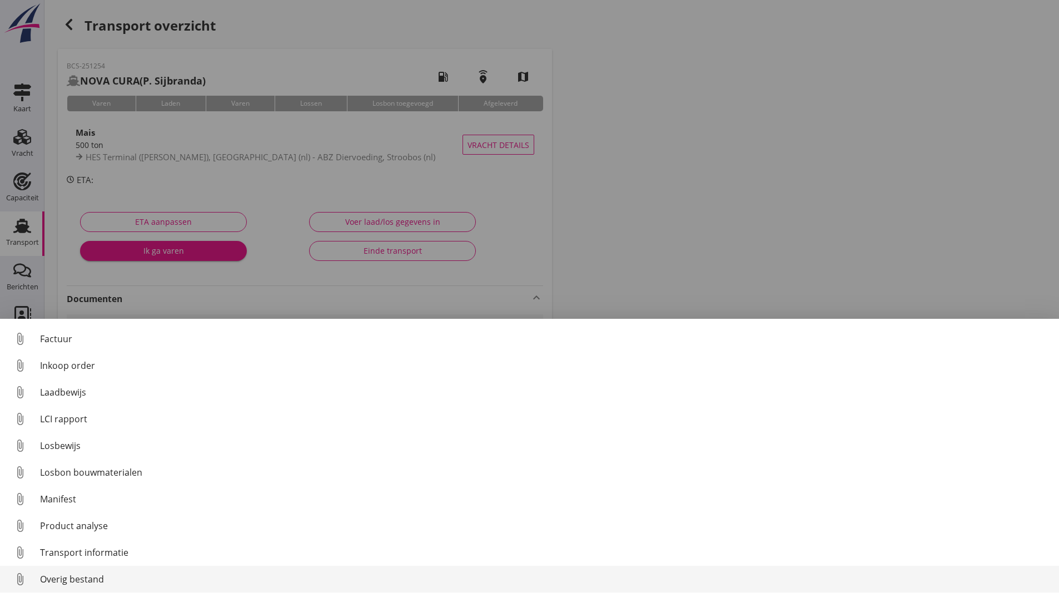
click at [74, 583] on div "Overig bestand" at bounding box center [545, 578] width 1011 height 13
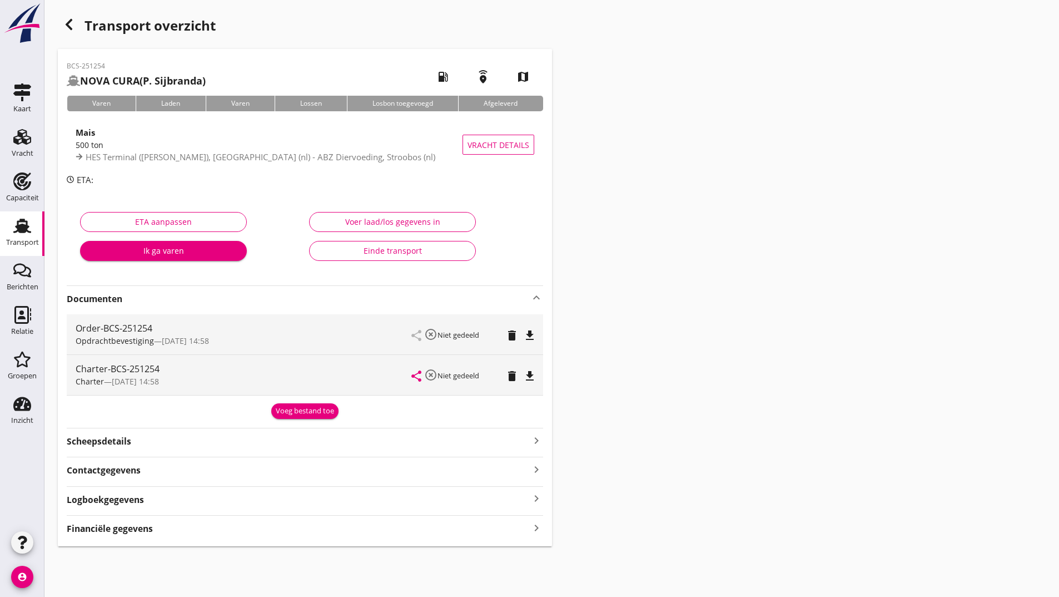
click at [294, 409] on div "Voeg bestand toe" at bounding box center [305, 410] width 58 height 11
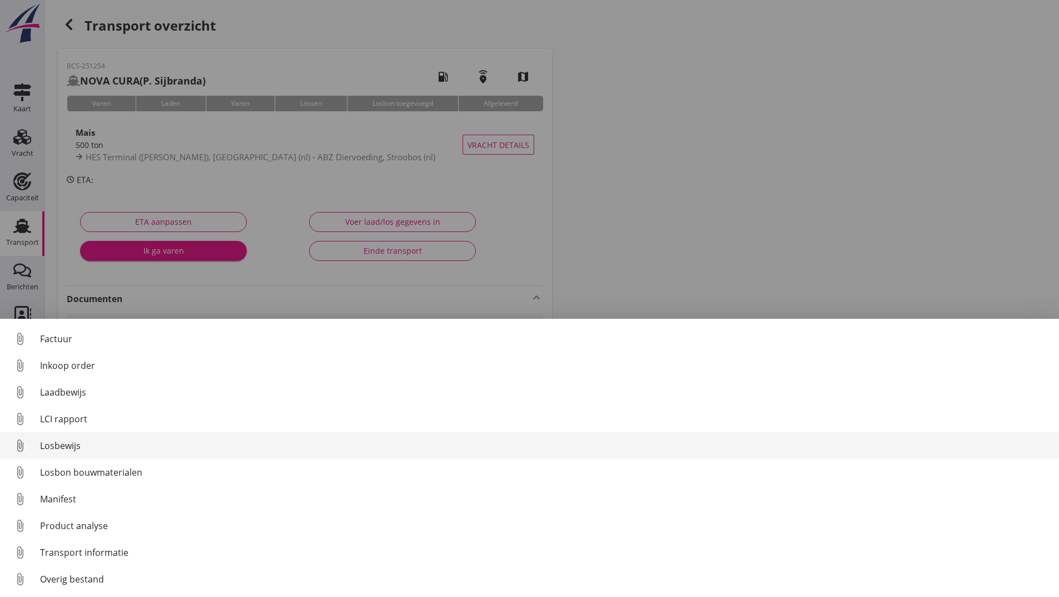
click at [68, 445] on div "Losbewijs" at bounding box center [545, 445] width 1011 height 13
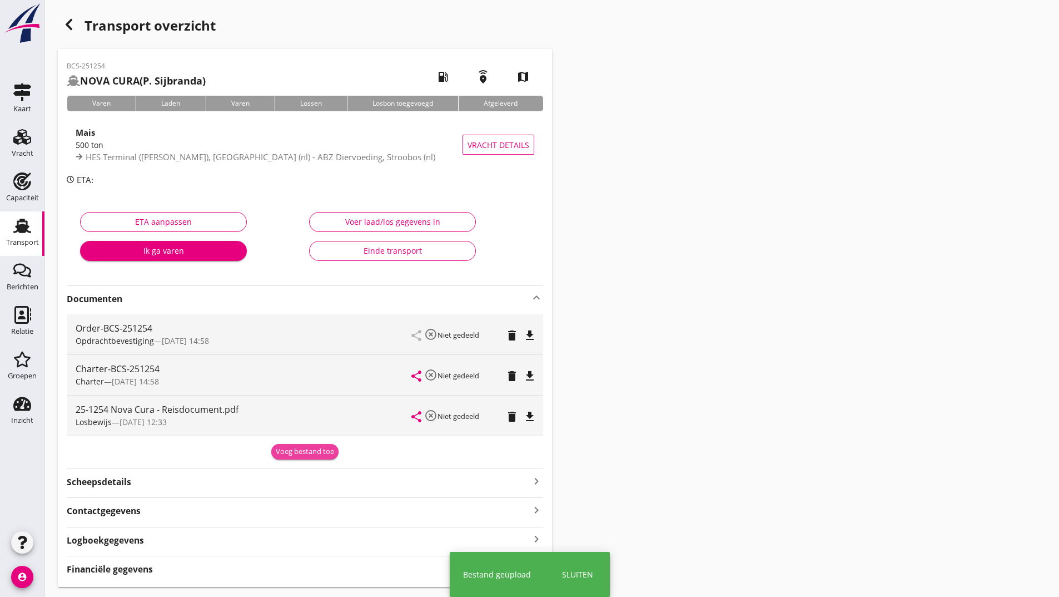
click at [286, 447] on div "Voeg bestand toe" at bounding box center [305, 451] width 58 height 11
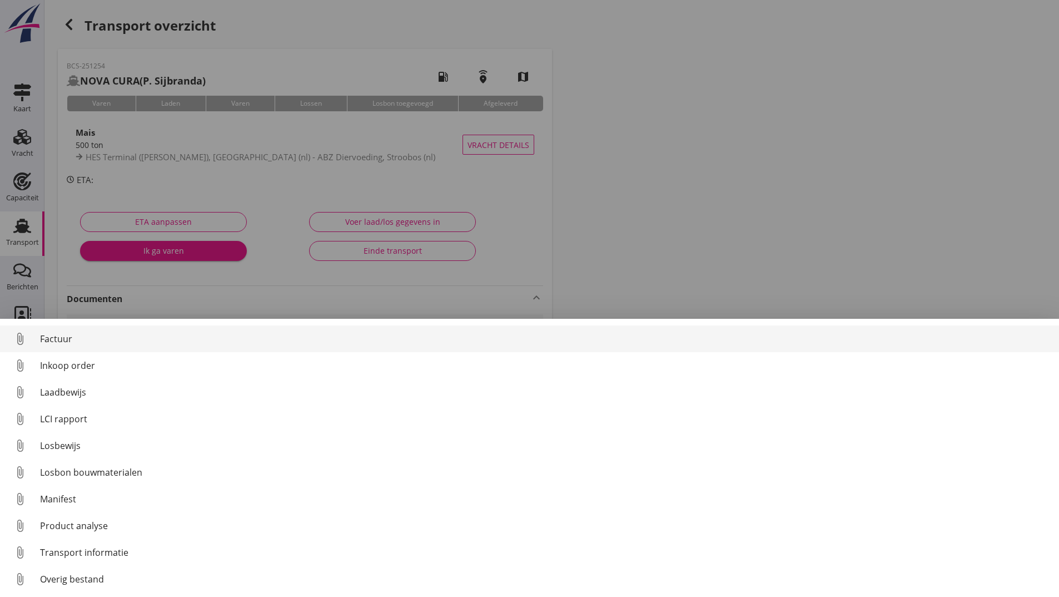
click at [64, 339] on div "Factuur" at bounding box center [545, 338] width 1011 height 13
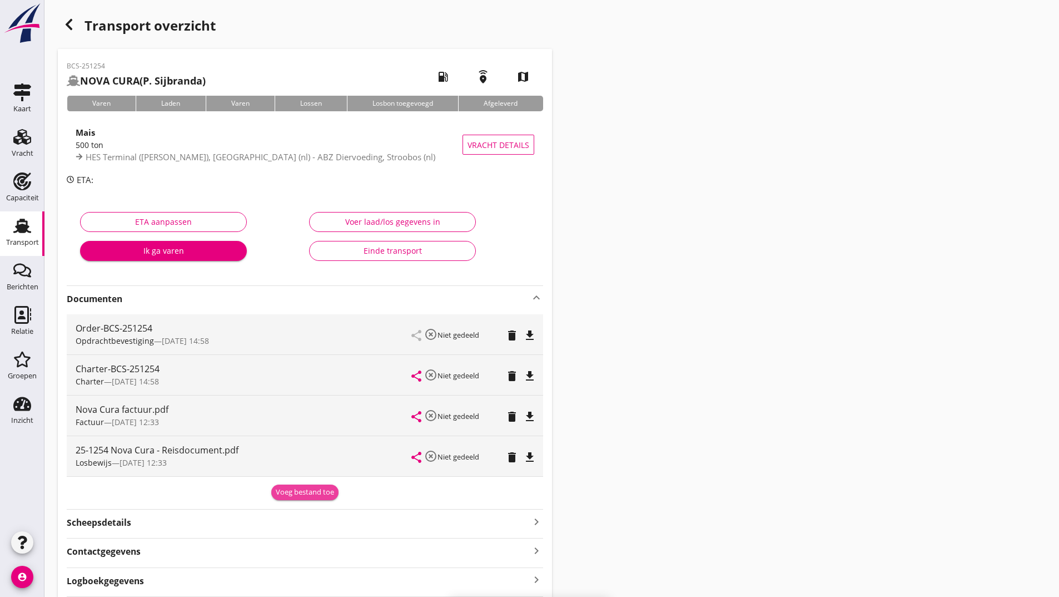
click at [289, 488] on div "Voeg bestand toe" at bounding box center [305, 492] width 58 height 11
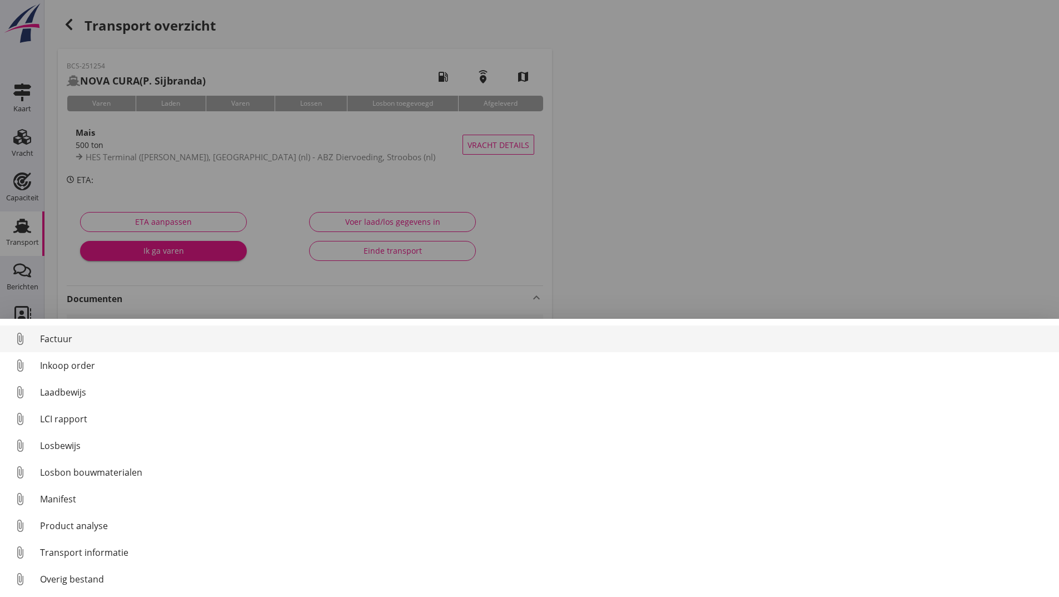
click at [63, 343] on div "Factuur" at bounding box center [545, 338] width 1011 height 13
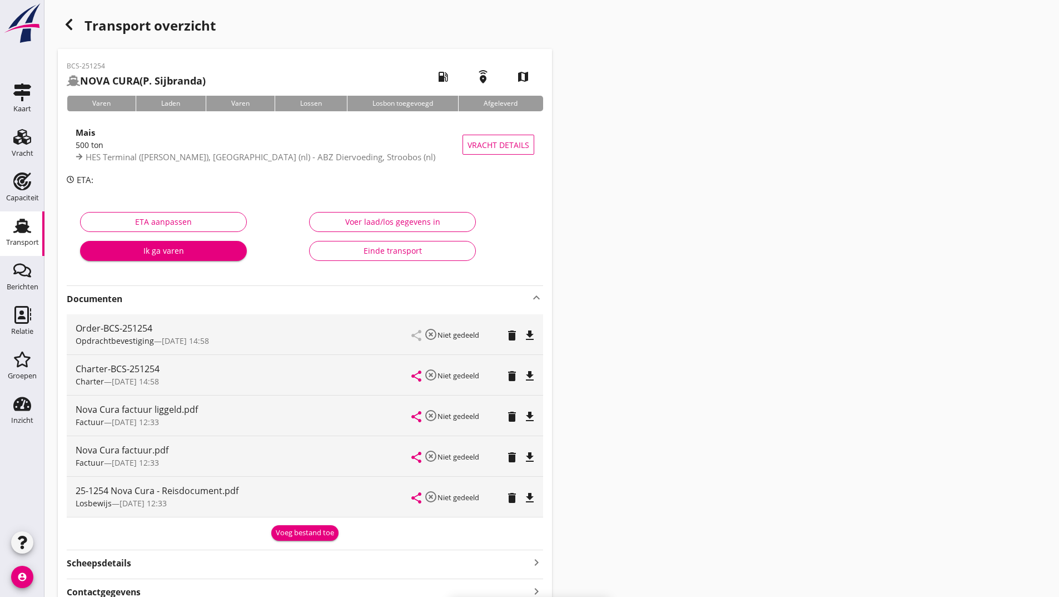
click at [295, 536] on div "Voeg bestand toe" at bounding box center [305, 532] width 58 height 11
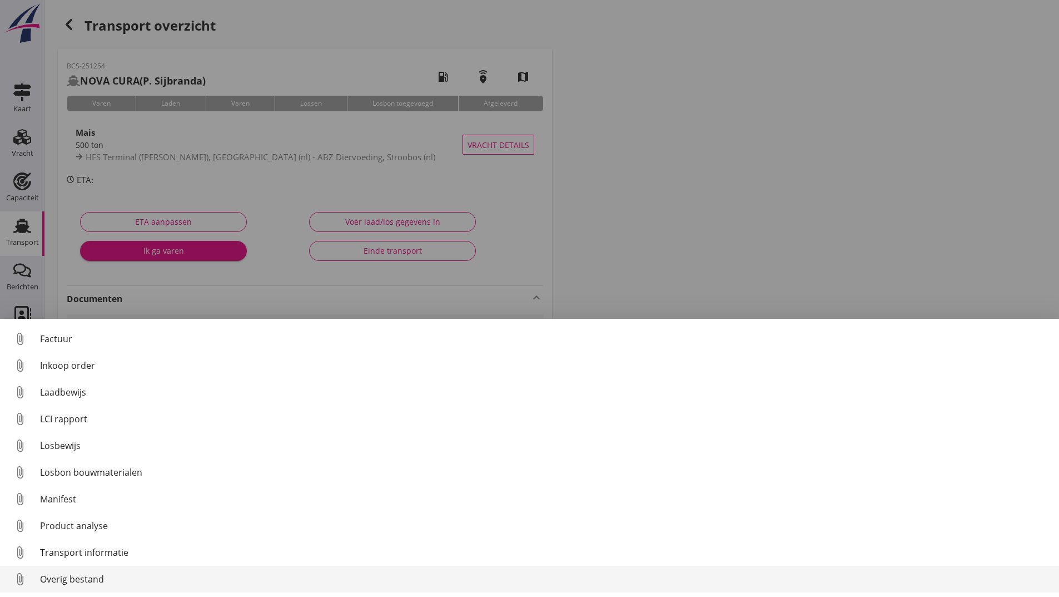
click at [83, 581] on div "Overig bestand" at bounding box center [545, 578] width 1011 height 13
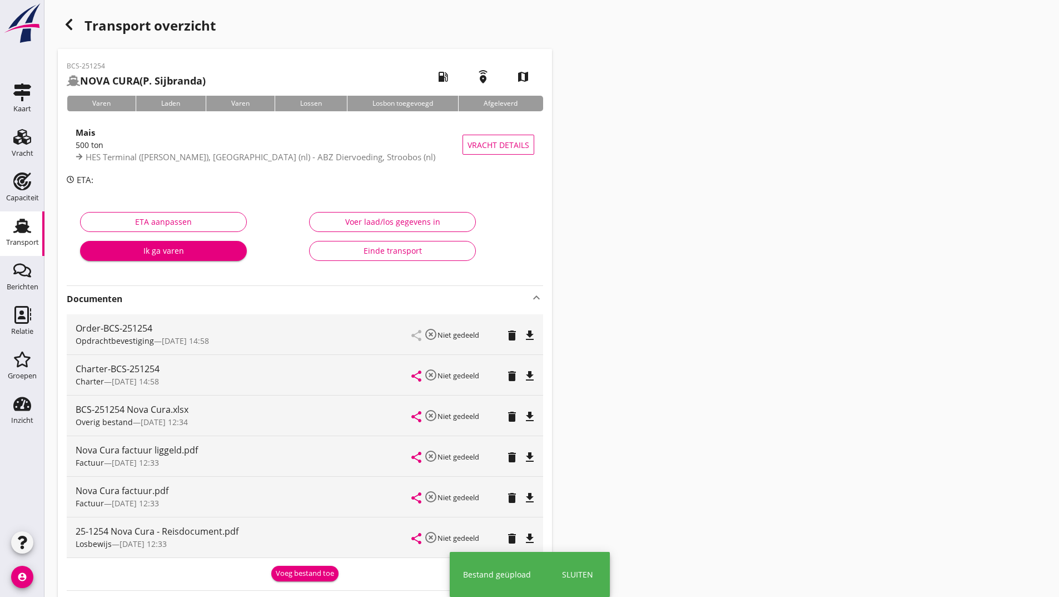
click at [317, 572] on div "Voeg bestand toe" at bounding box center [305, 573] width 58 height 11
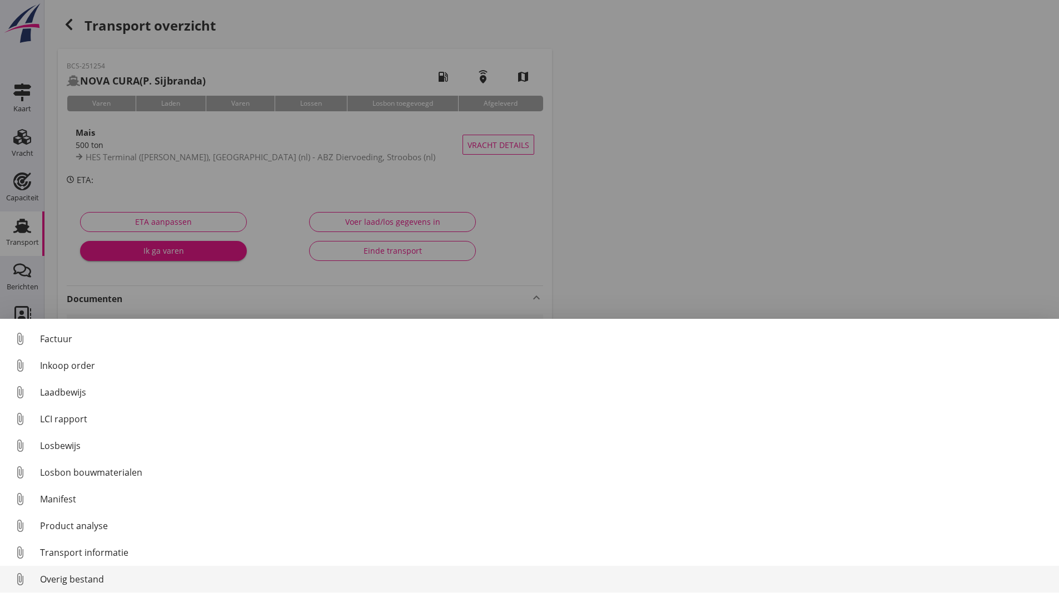
click at [61, 579] on div "Overig bestand" at bounding box center [545, 578] width 1011 height 13
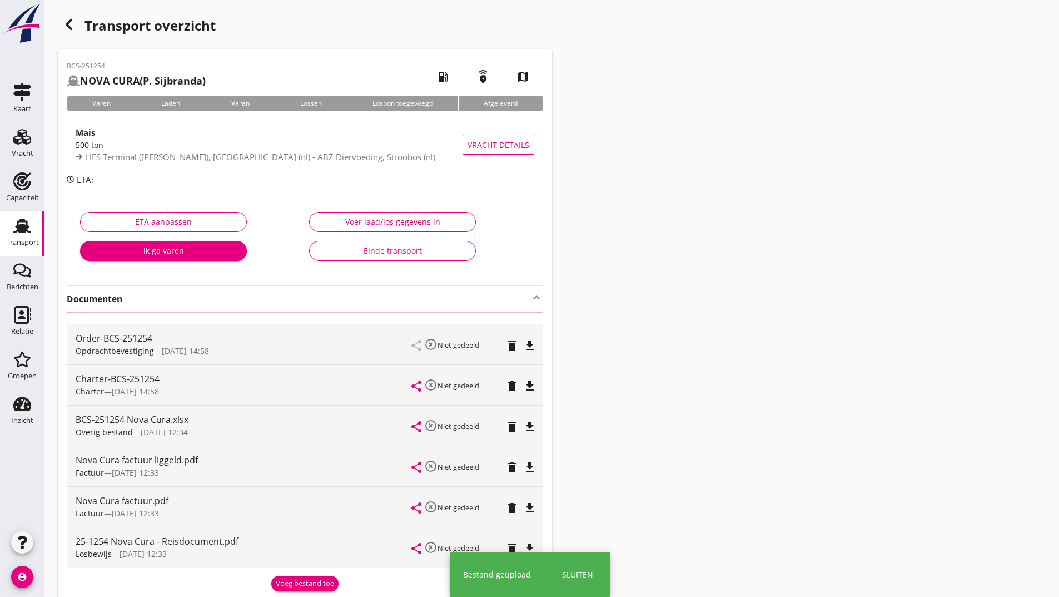
click at [66, 26] on icon "button" at bounding box center [68, 24] width 13 height 13
